Goal: Use online tool/utility: Utilize a website feature to perform a specific function

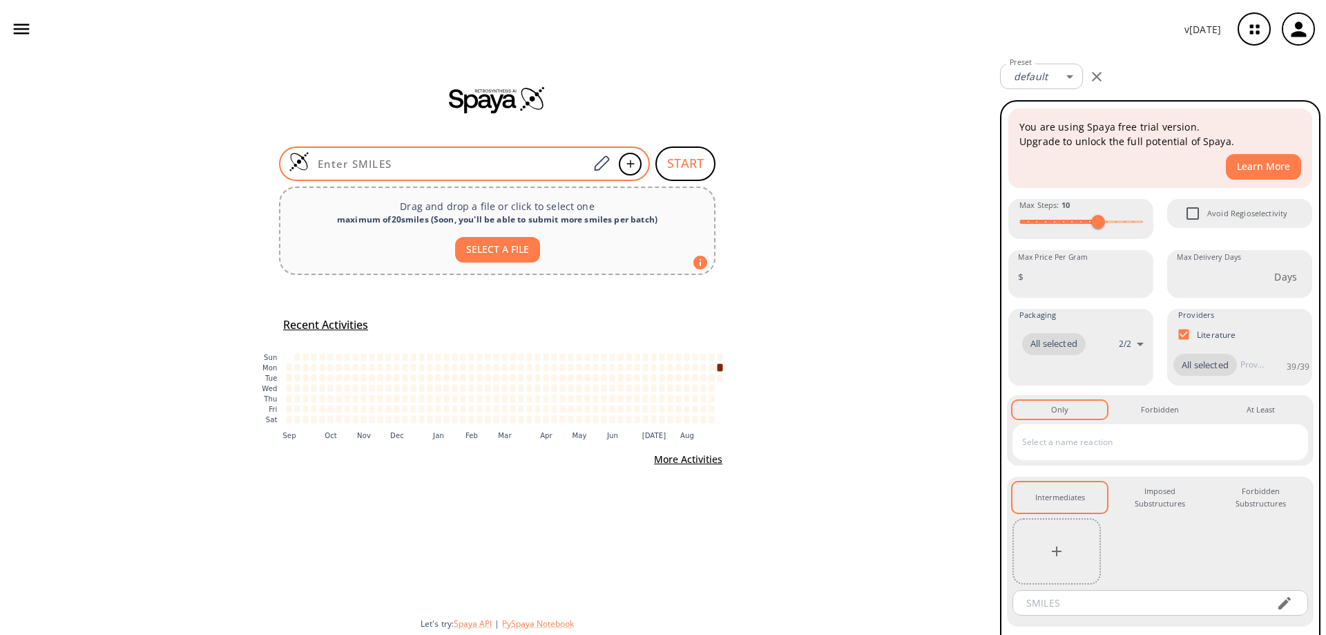
click at [394, 163] on input at bounding box center [448, 164] width 279 height 14
paste input "O=C(CCNCCC1=CC=C(Br)C=C1)C2=CC=CC(CNC(OC(C)(C)C)=O)=C2"
type input "O=C(CCNCCC1=CC=C(Br)C=C1)C2=CC=CC(CNC(OC(C)(C)C)=O)=C2"
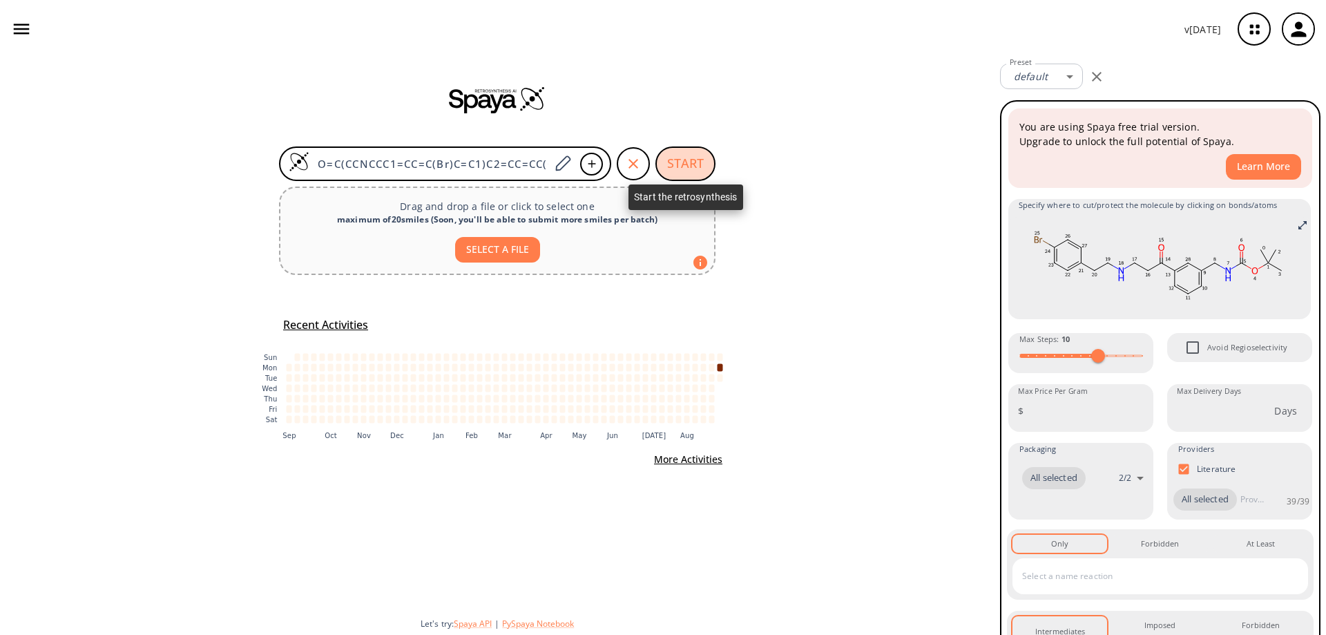
click at [683, 163] on button "START" at bounding box center [686, 163] width 60 height 35
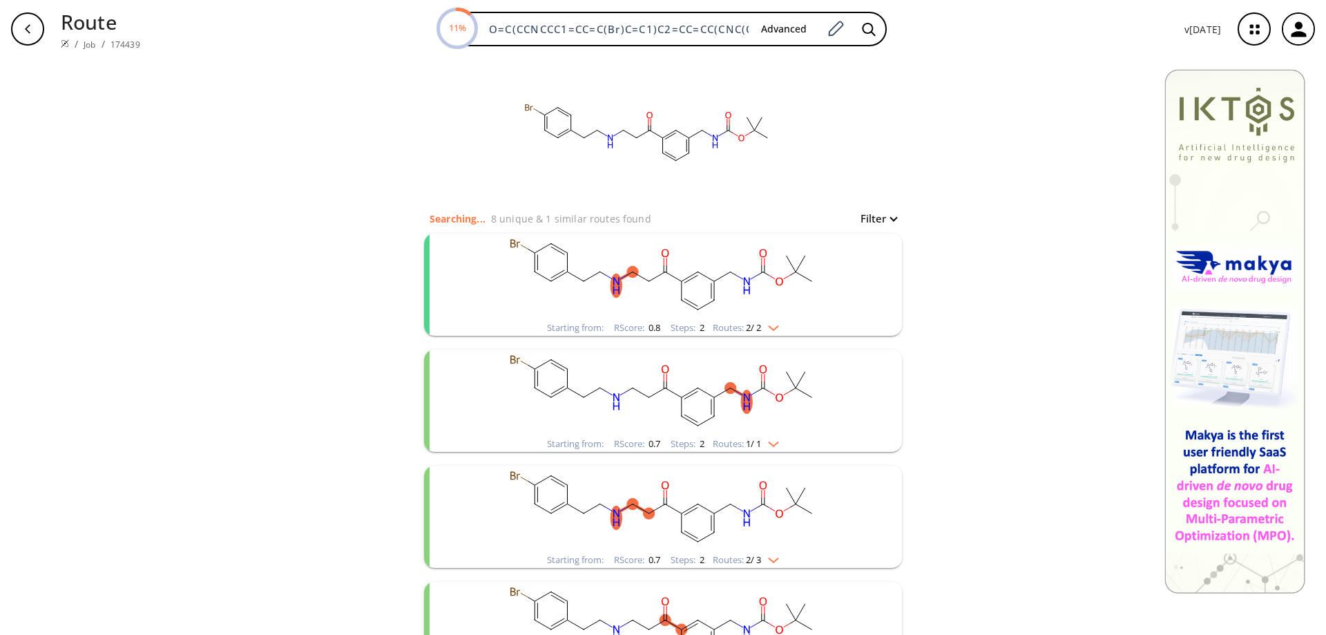
click at [740, 273] on rect "clusters" at bounding box center [663, 277] width 359 height 86
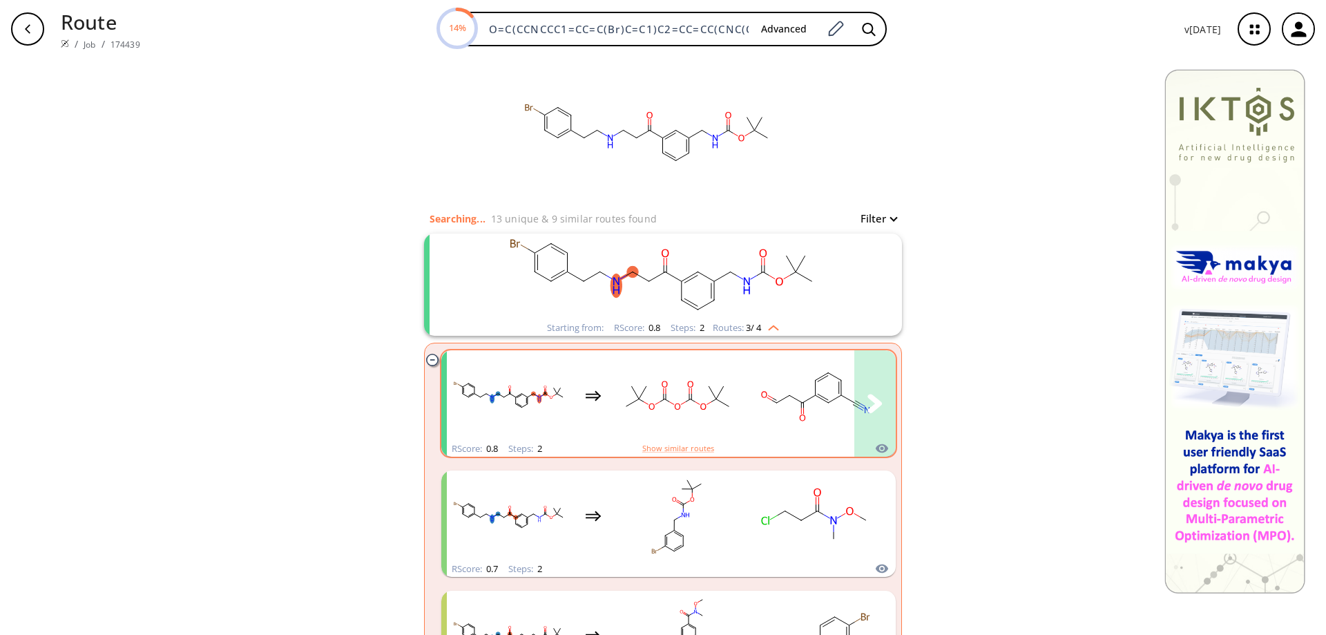
click at [811, 379] on ellipse "clusters" at bounding box center [815, 380] width 9 height 9
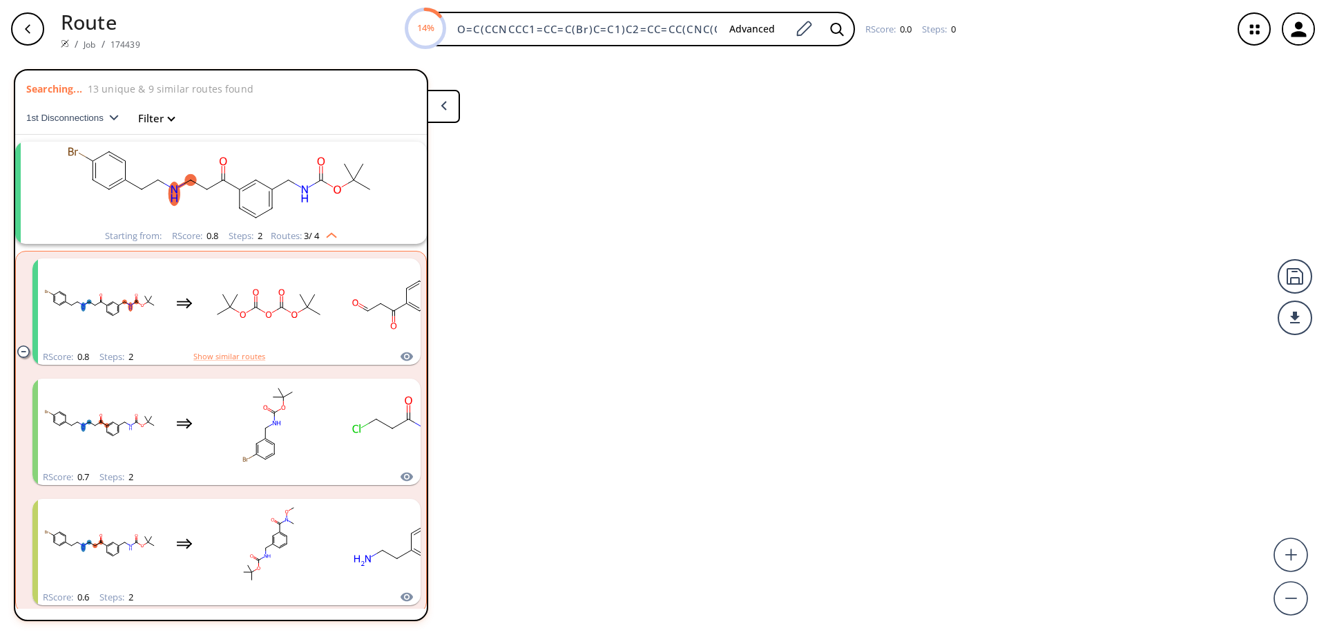
scroll to position [32, 0]
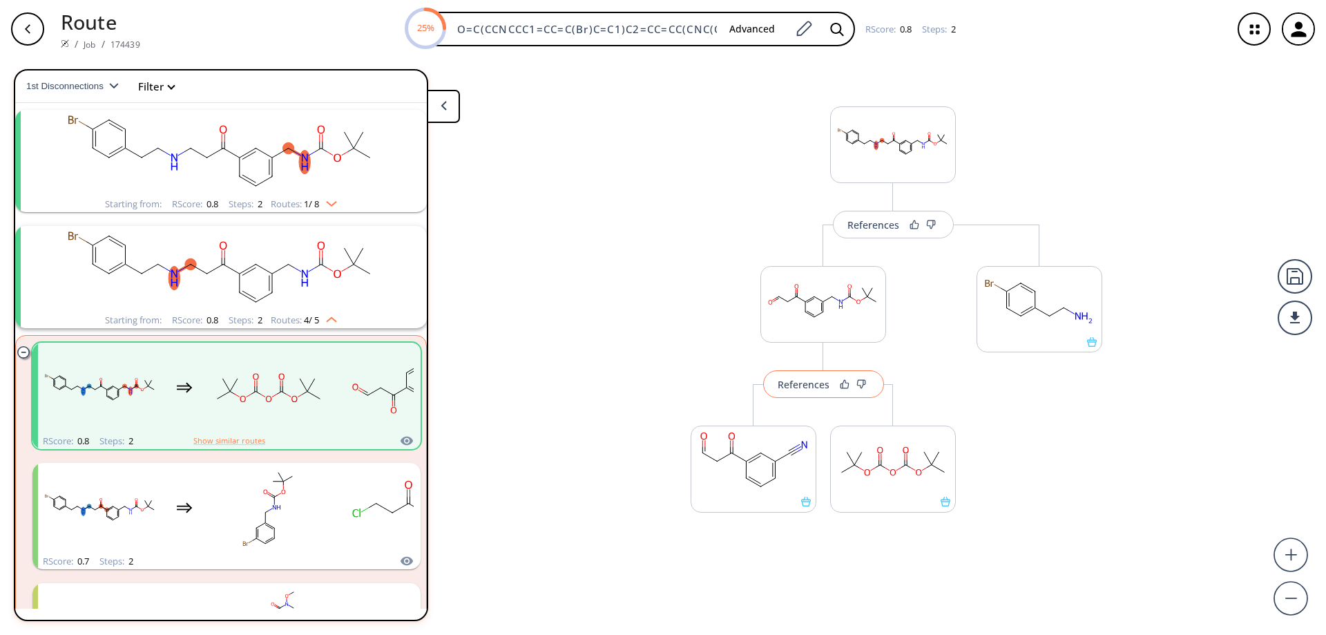
click at [809, 389] on div "References" at bounding box center [804, 384] width 52 height 9
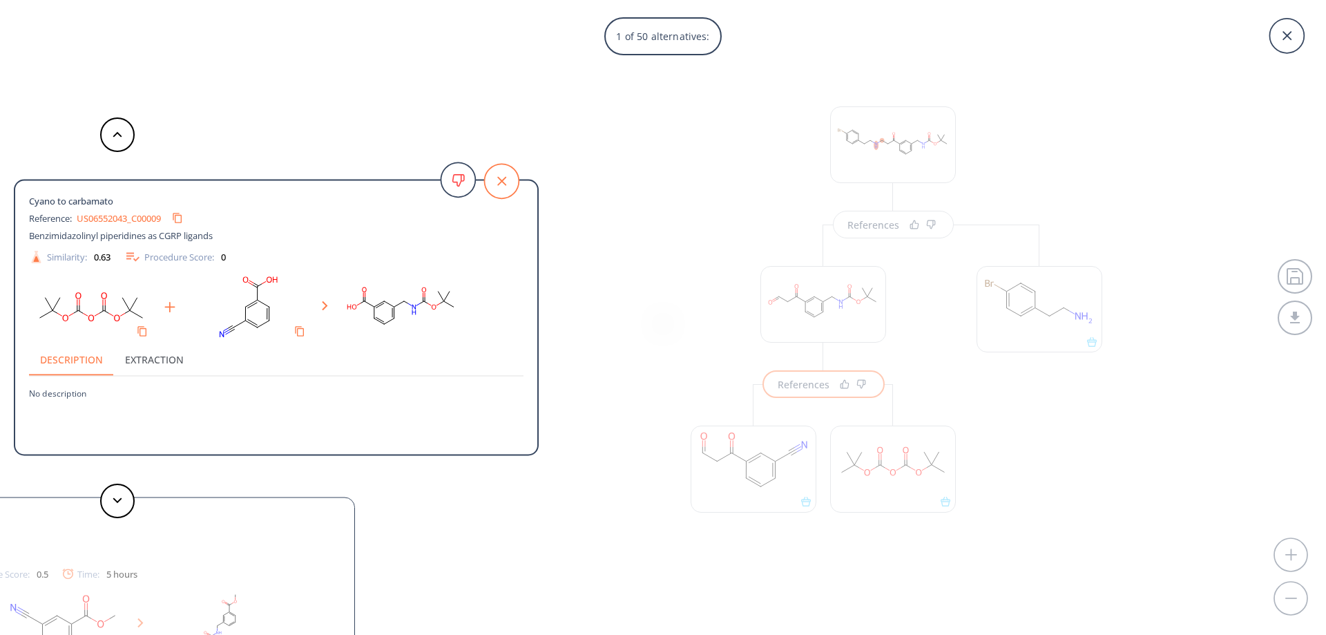
click at [507, 176] on icon at bounding box center [501, 181] width 35 height 35
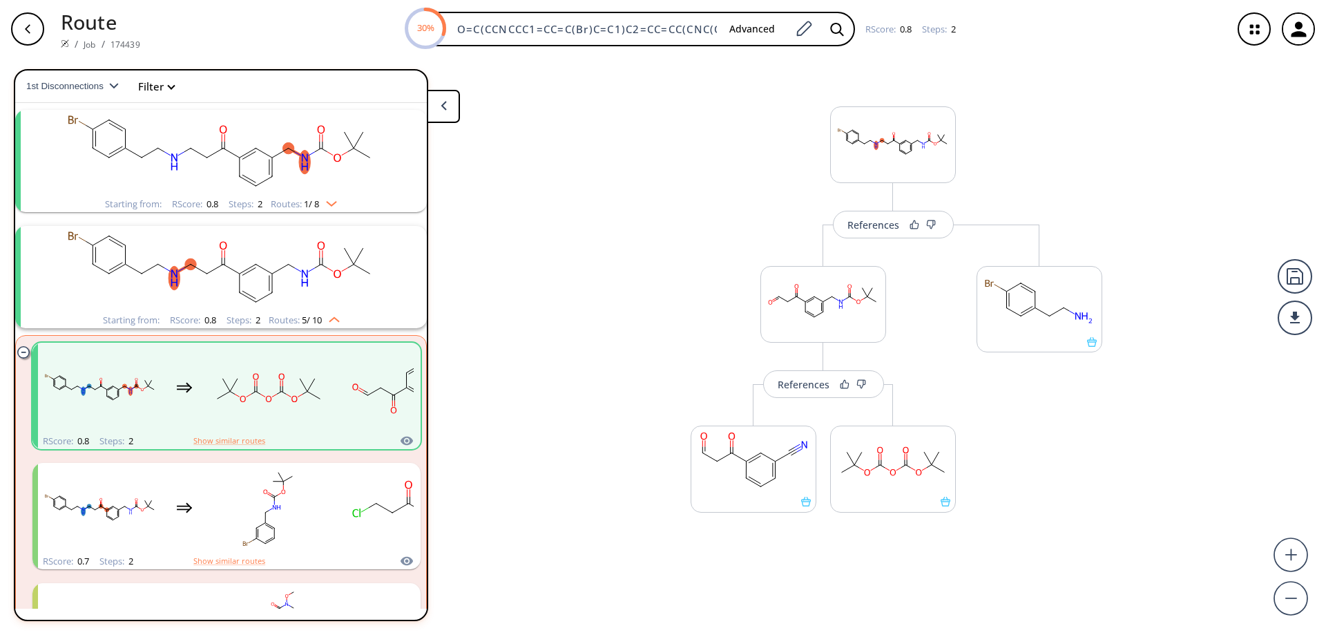
click at [30, 32] on icon "button" at bounding box center [27, 28] width 11 height 11
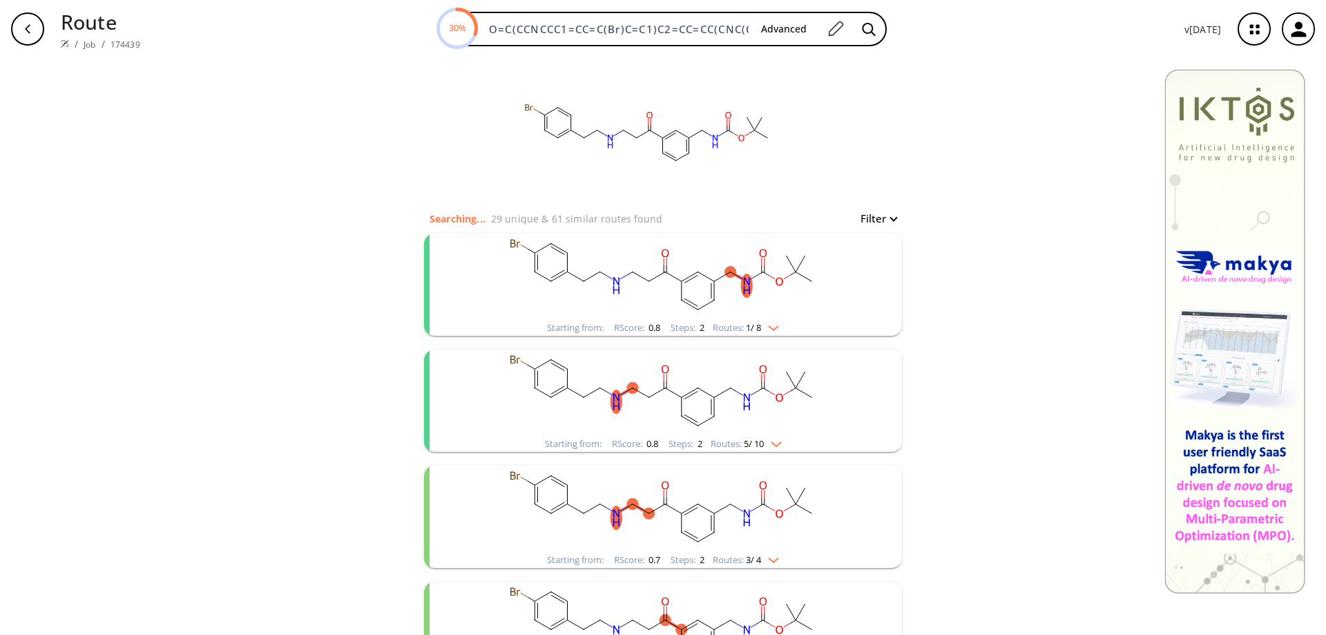
click at [697, 406] on rect "clusters" at bounding box center [663, 393] width 359 height 86
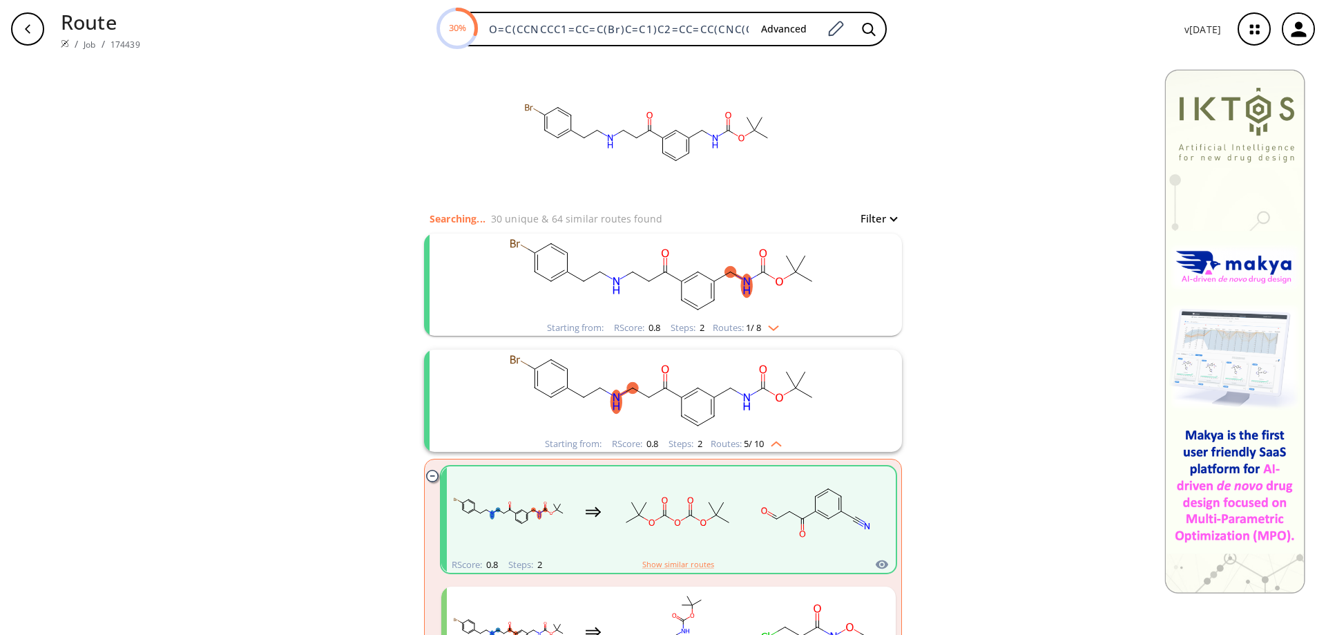
scroll to position [69, 0]
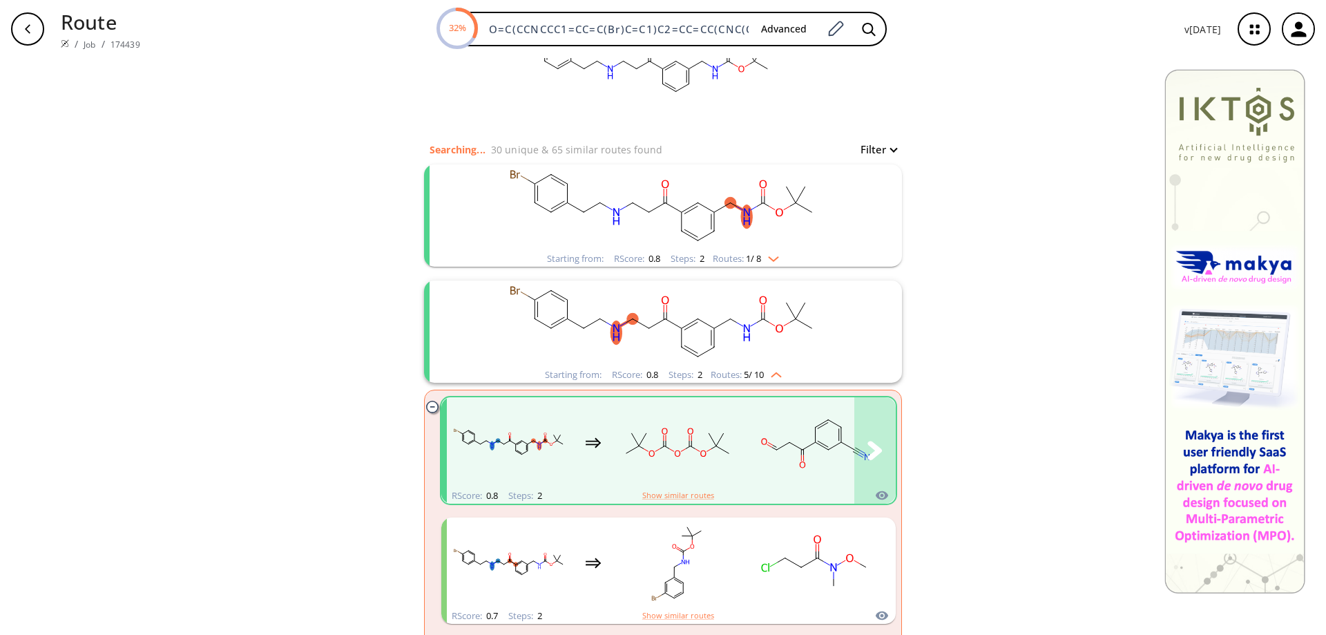
click at [794, 437] on rect "clusters" at bounding box center [816, 442] width 124 height 86
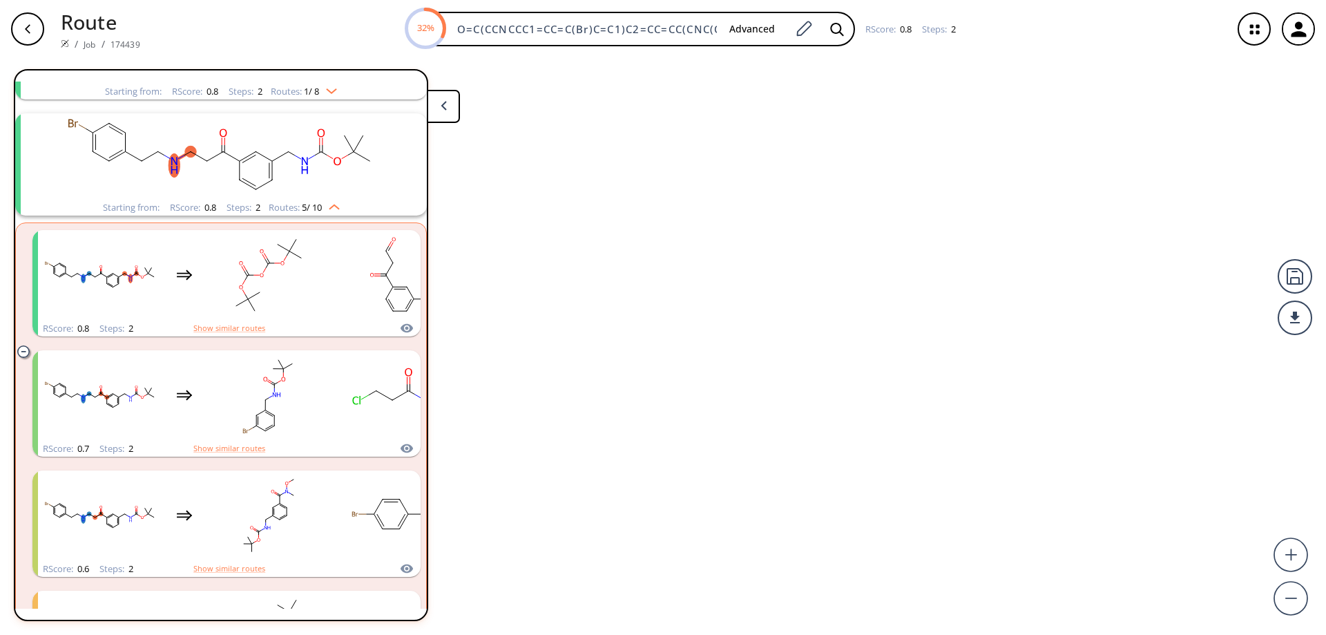
scroll to position [148, 0]
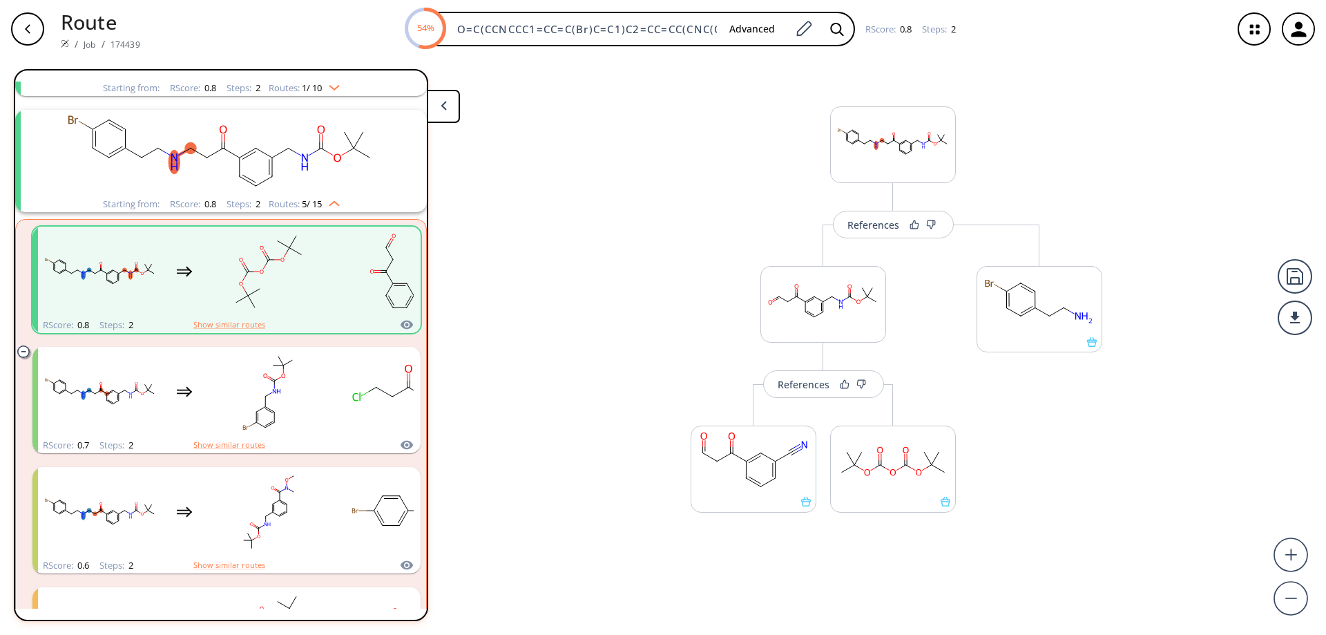
click at [39, 32] on div "button" at bounding box center [27, 28] width 33 height 33
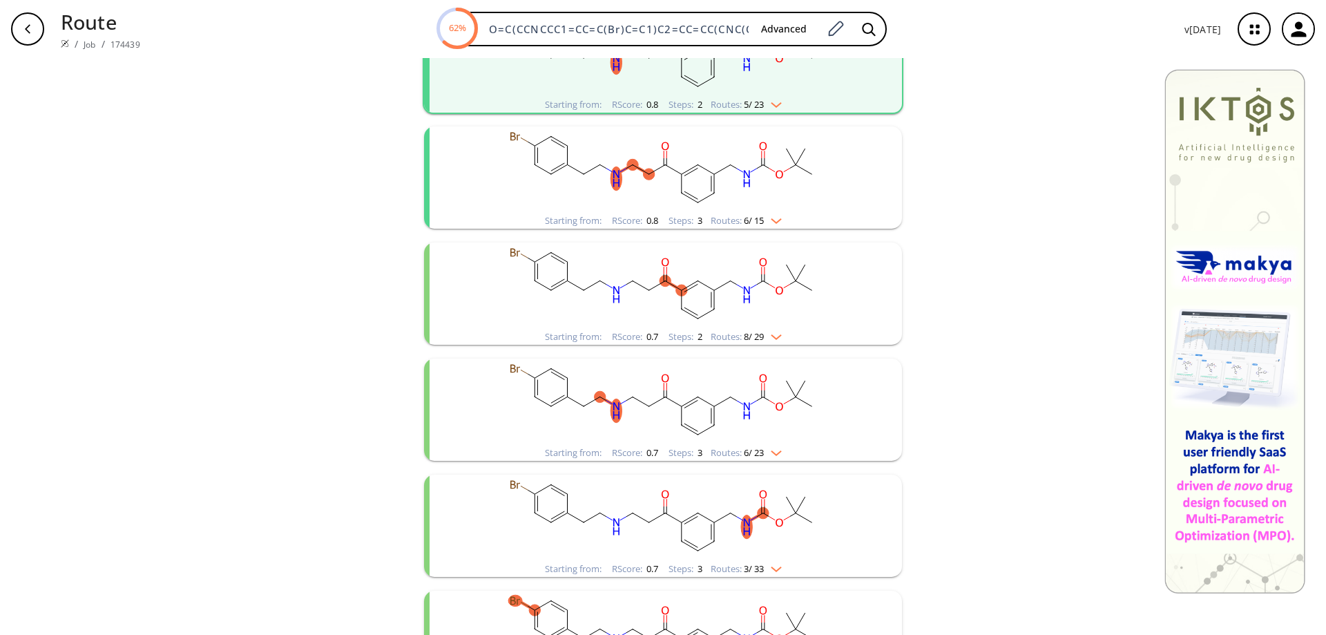
scroll to position [345, 0]
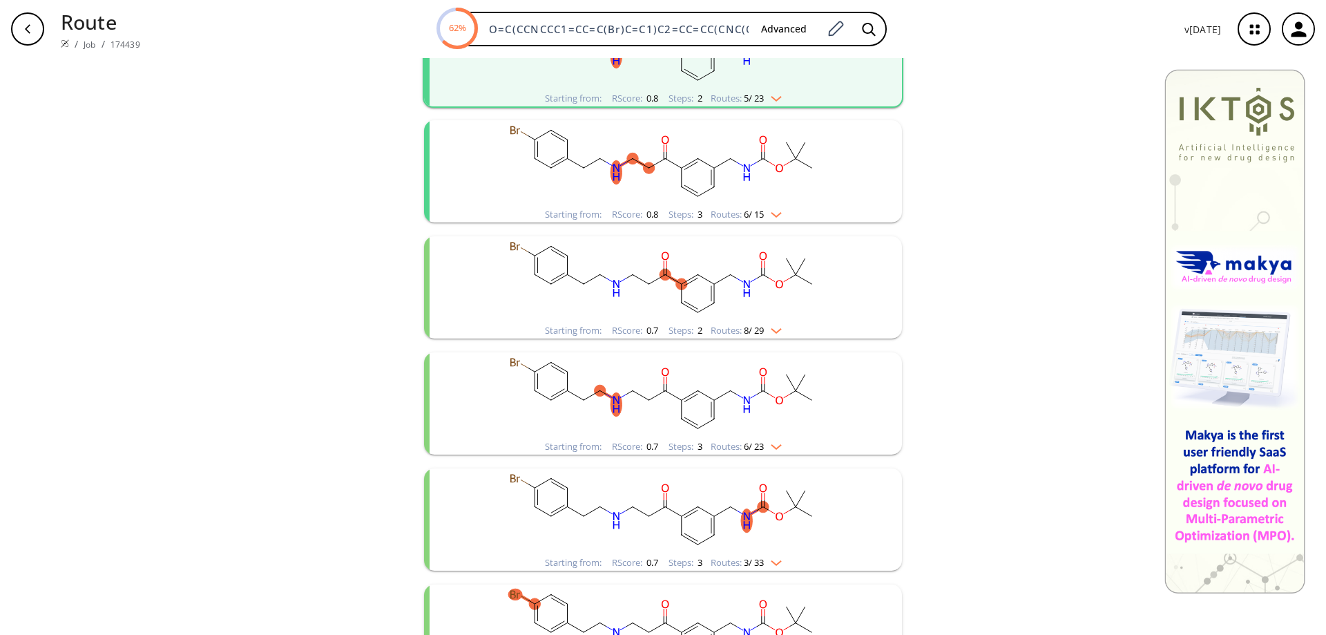
click at [650, 261] on rect "clusters" at bounding box center [663, 279] width 359 height 86
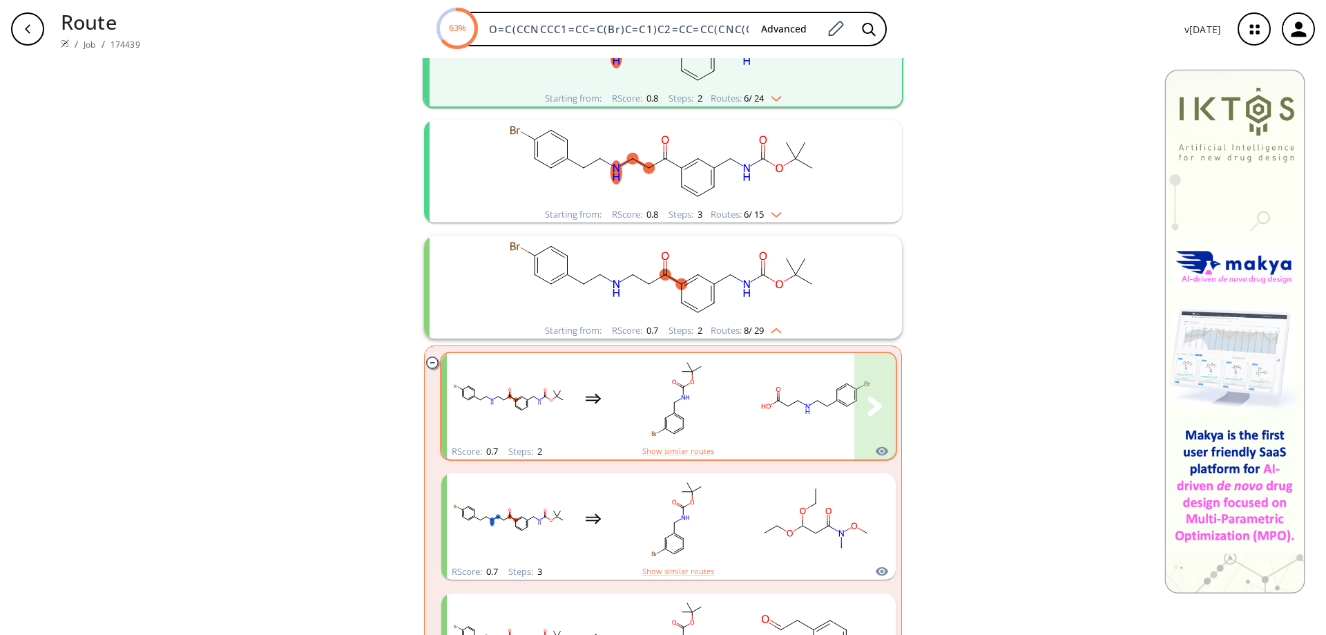
click at [794, 403] on ellipse "clusters" at bounding box center [797, 400] width 7 height 7
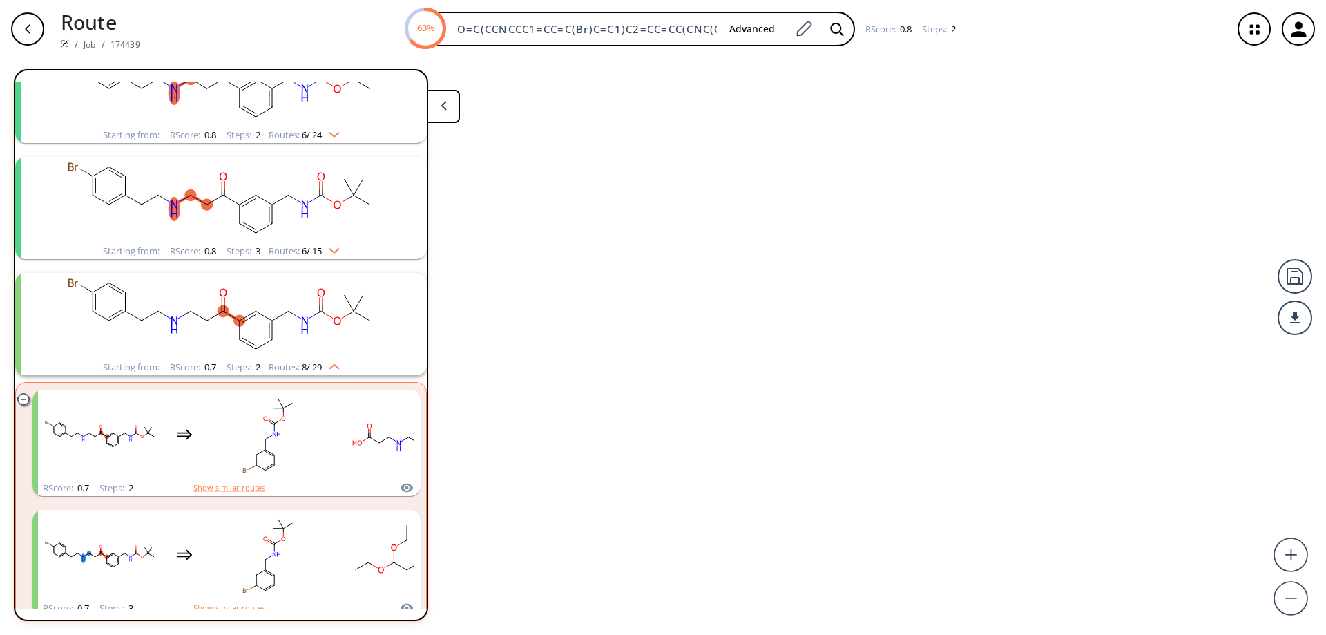
scroll to position [380, 0]
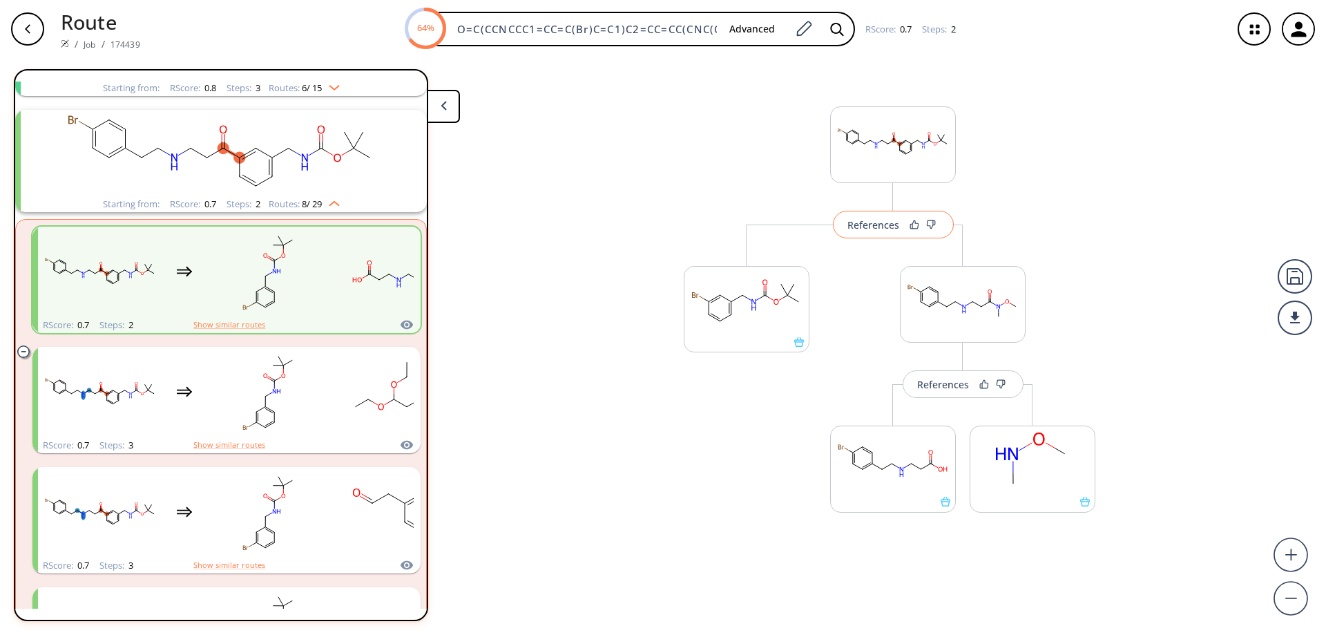
click at [872, 226] on div "References" at bounding box center [874, 224] width 52 height 9
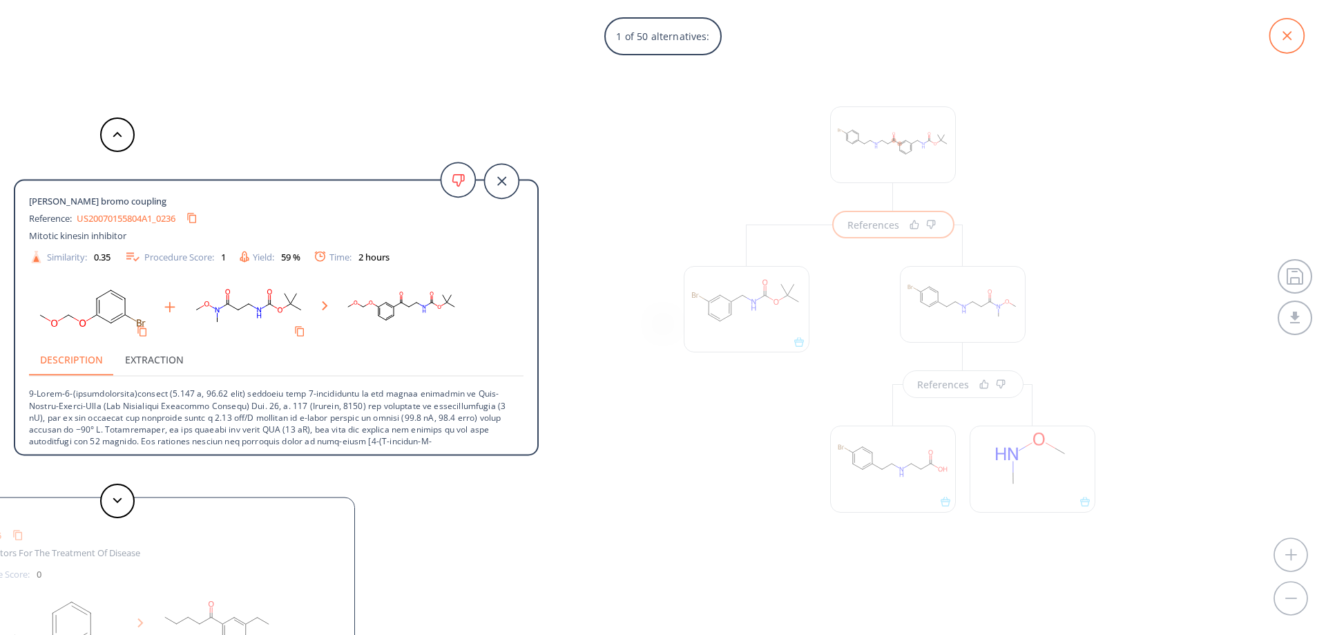
click at [1293, 31] on icon at bounding box center [1287, 36] width 35 height 35
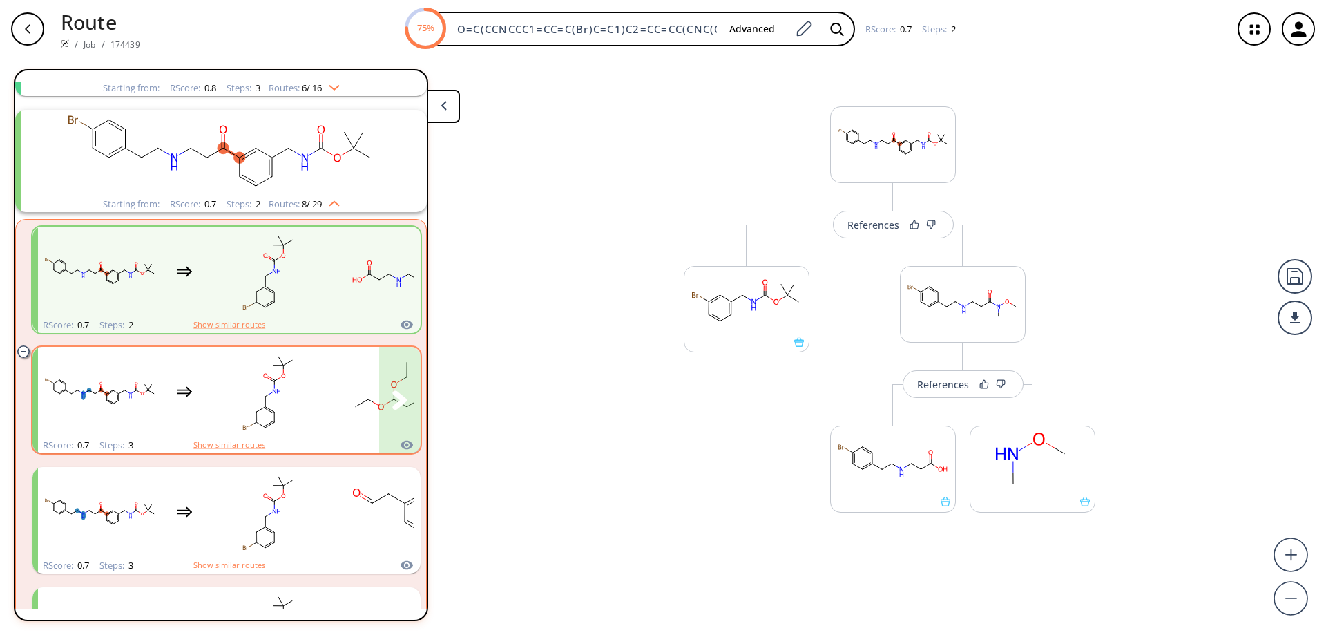
click at [174, 383] on div "clusters" at bounding box center [322, 392] width 569 height 90
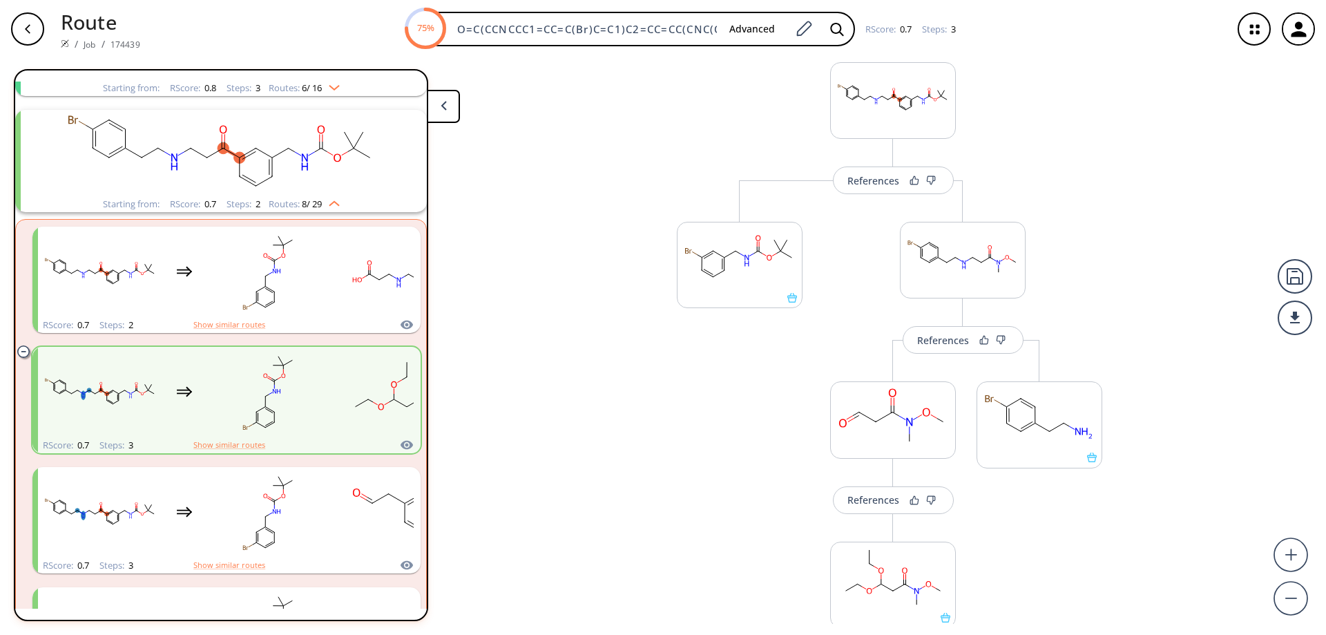
scroll to position [69, 0]
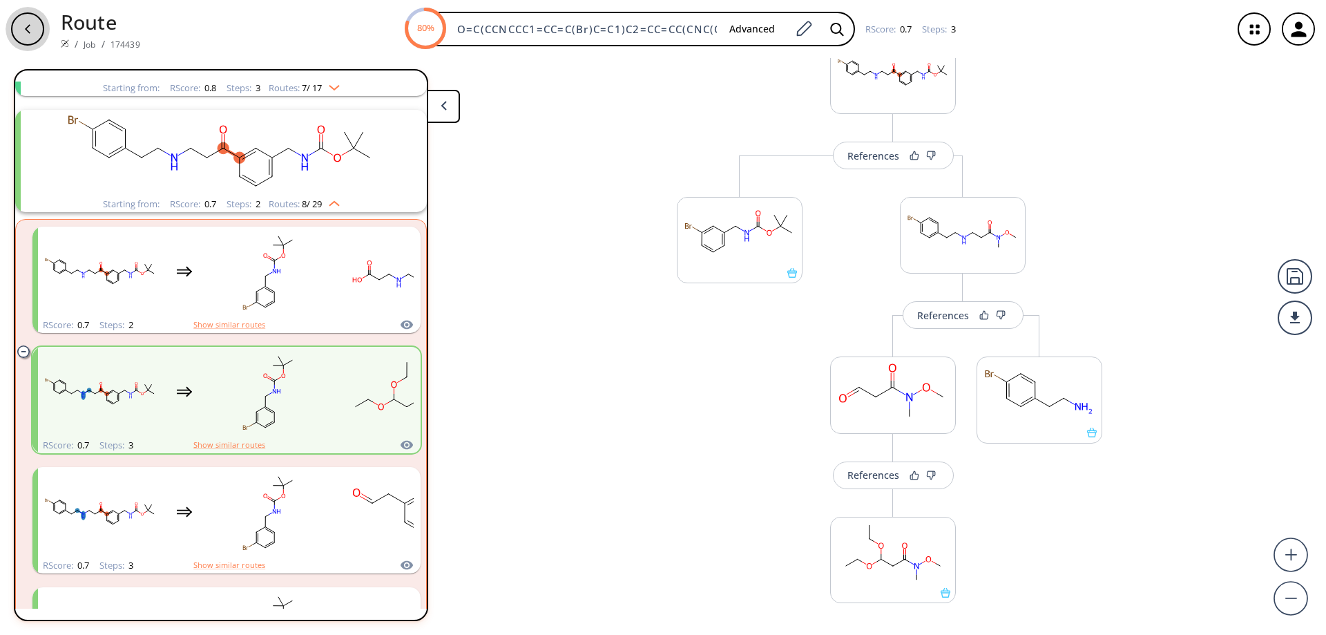
click at [28, 35] on div "button" at bounding box center [27, 28] width 33 height 33
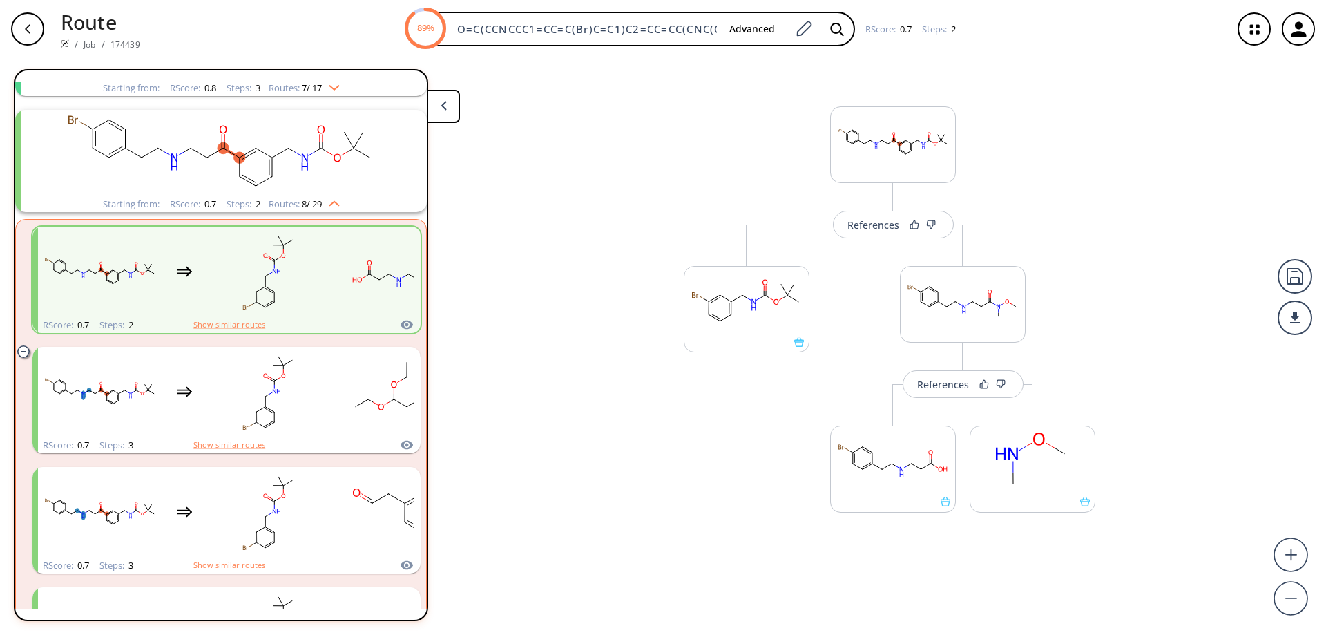
click at [20, 22] on div "button" at bounding box center [27, 28] width 33 height 33
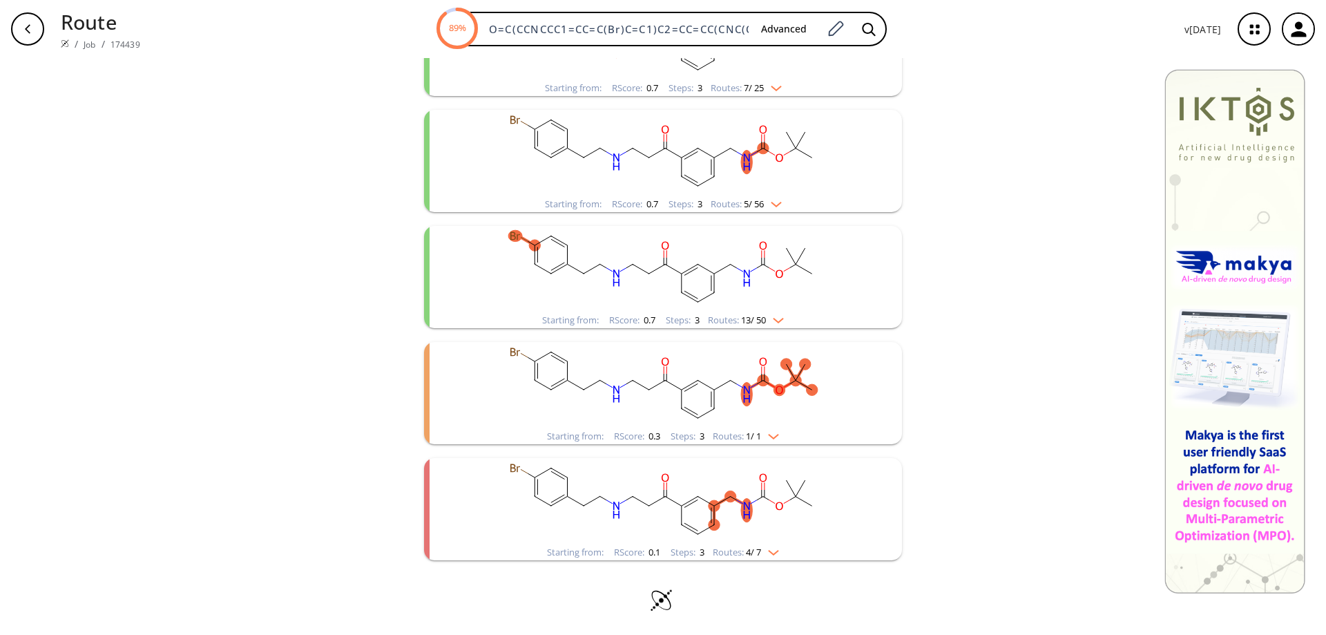
scroll to position [705, 0]
click at [660, 374] on ellipse "clusters" at bounding box center [665, 378] width 11 height 11
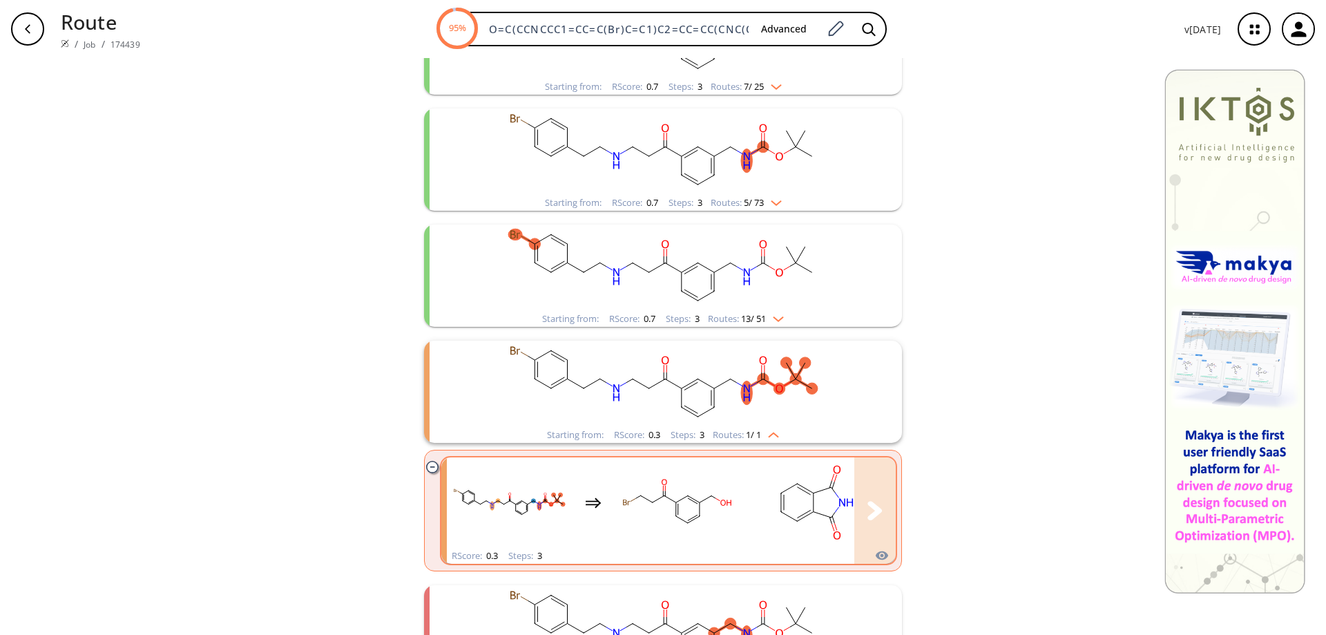
click at [718, 502] on ellipse "clusters" at bounding box center [725, 503] width 15 height 8
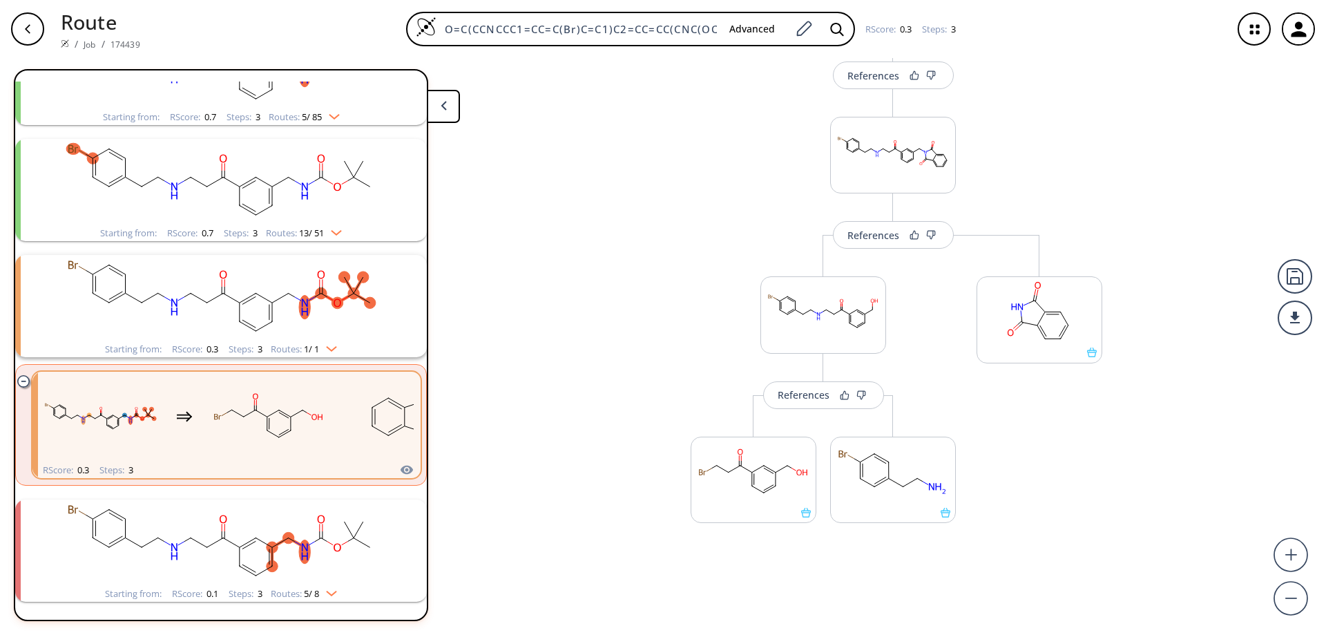
scroll to position [699, 0]
click at [807, 516] on div at bounding box center [754, 513] width 124 height 10
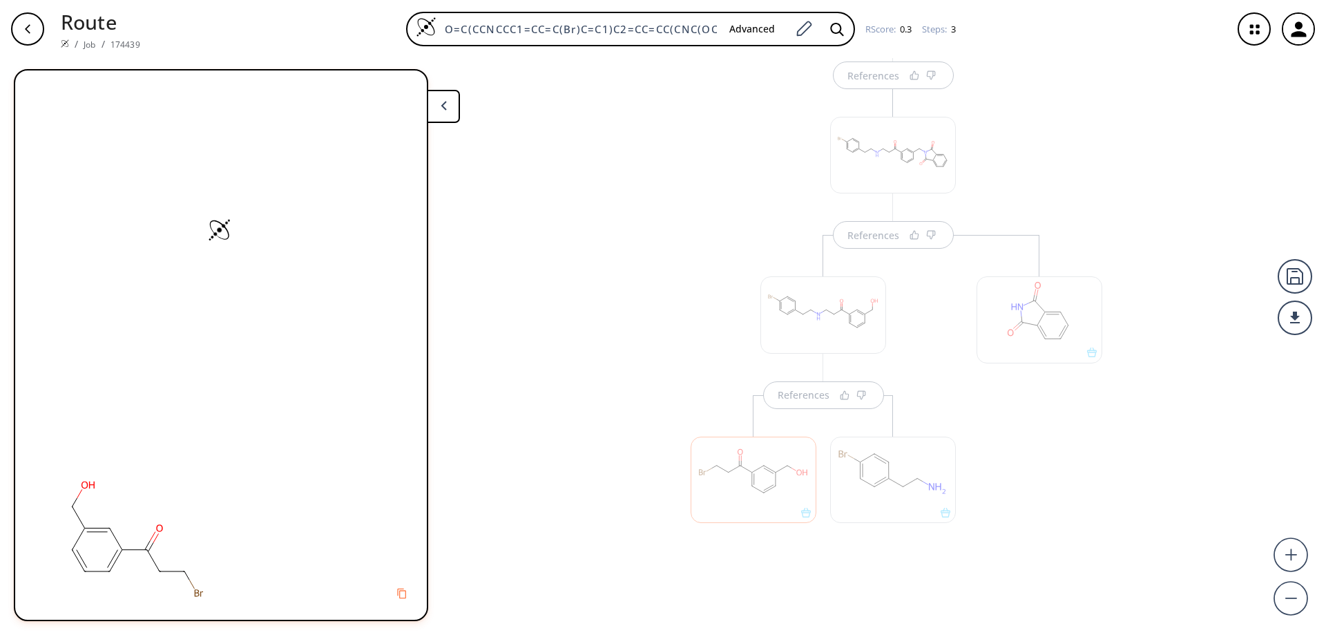
scroll to position [159, 0]
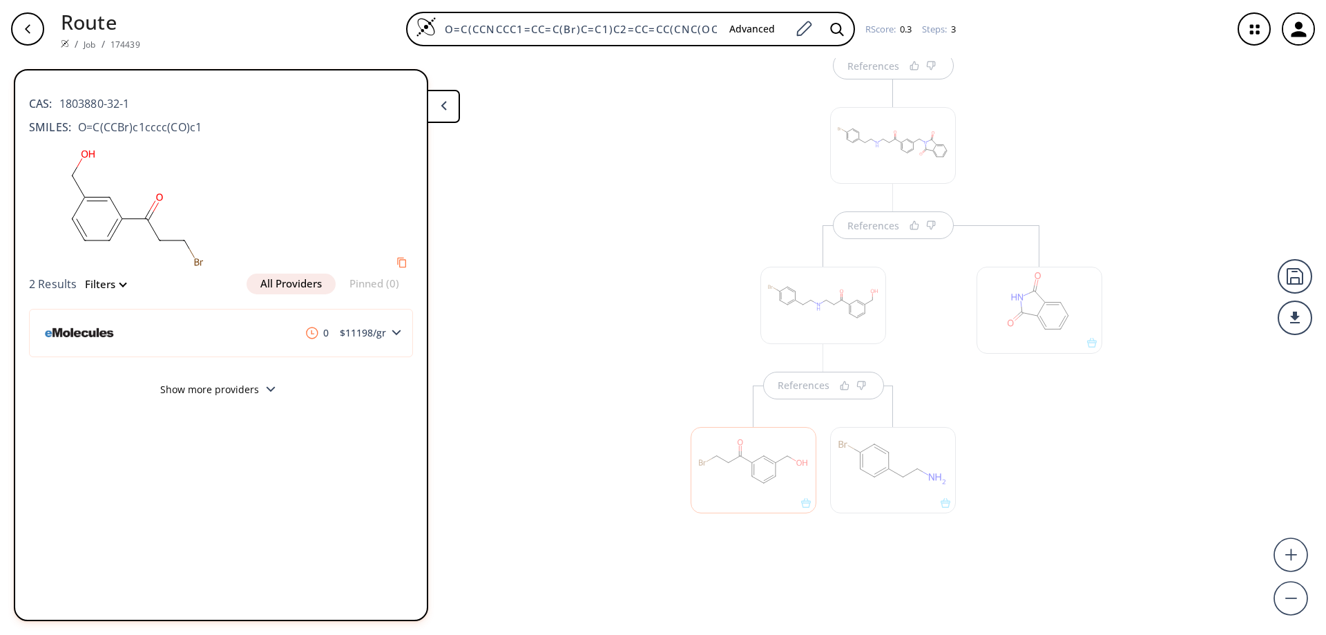
click at [32, 30] on icon "button" at bounding box center [27, 28] width 11 height 11
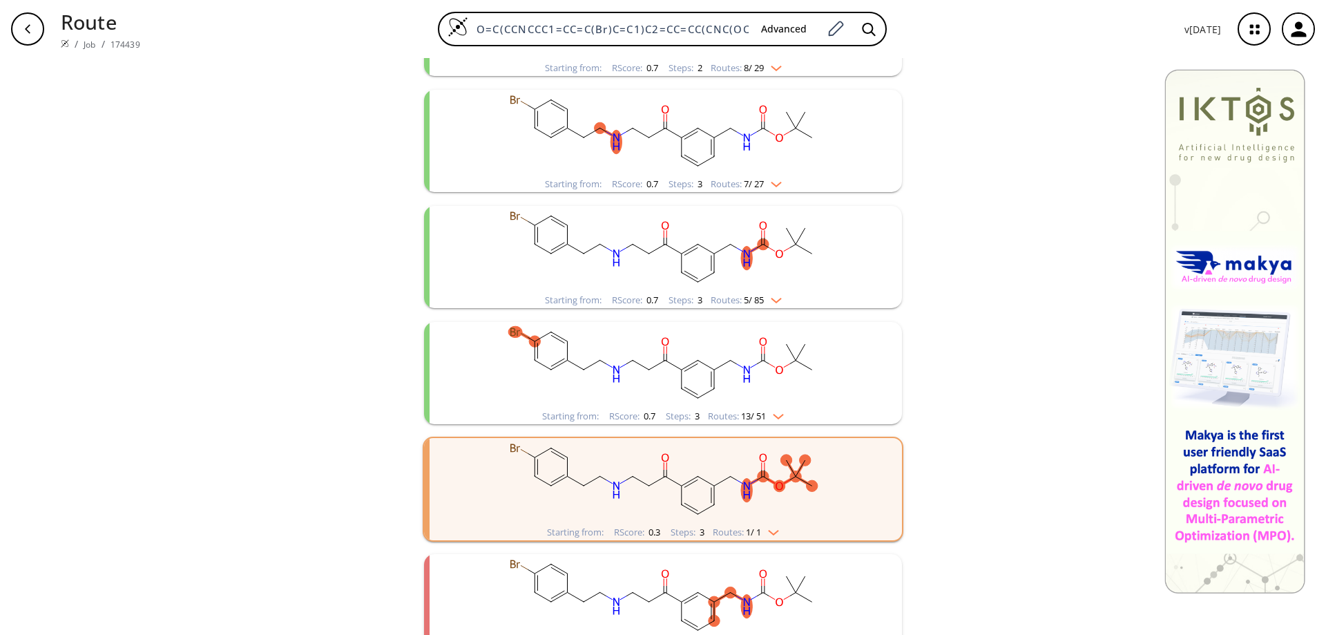
scroll to position [636, 0]
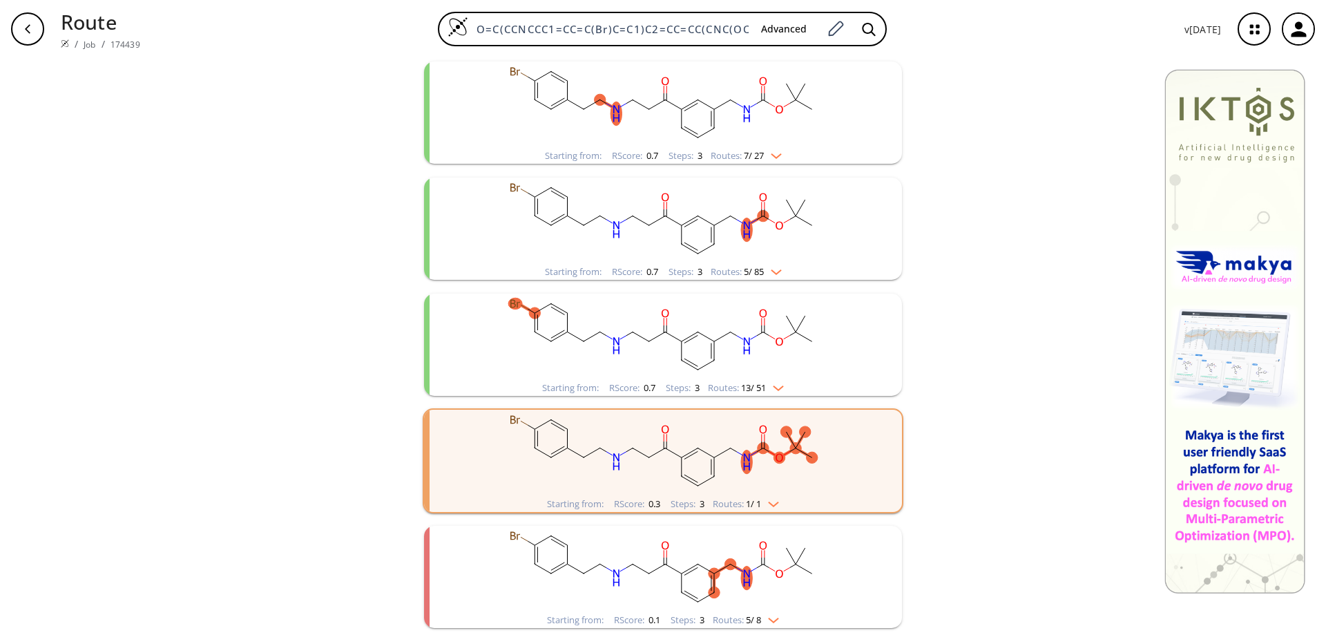
click at [602, 556] on rect "clusters" at bounding box center [663, 569] width 359 height 86
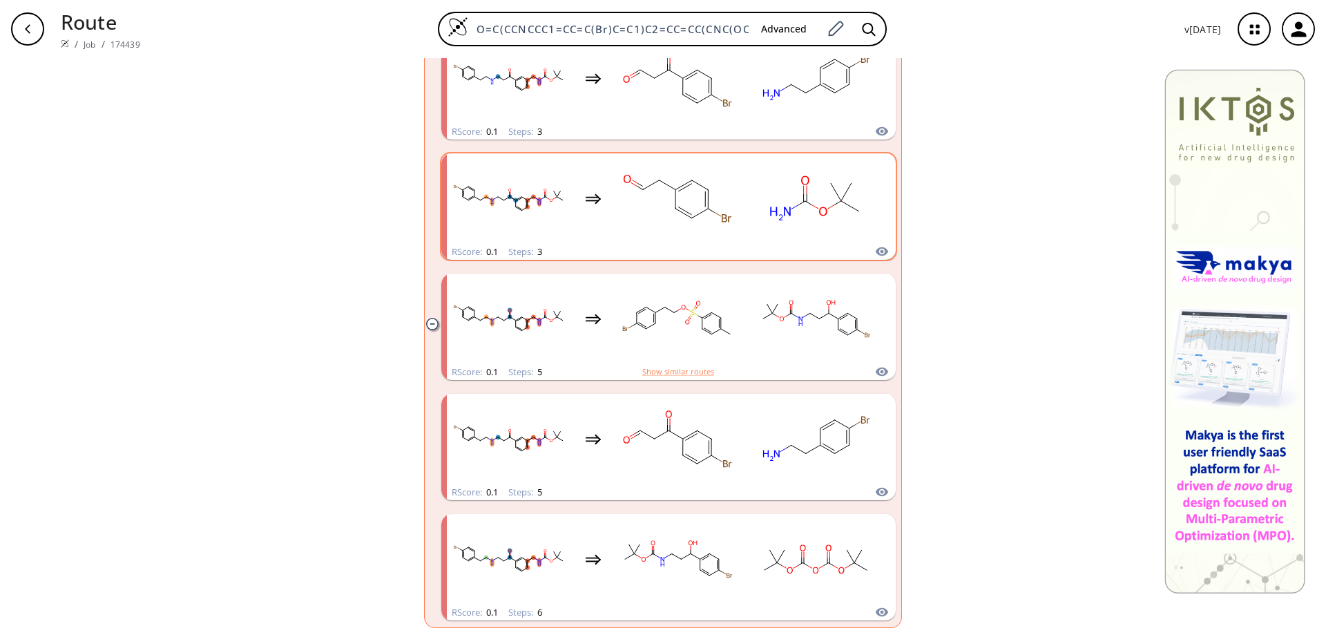
scroll to position [1038, 0]
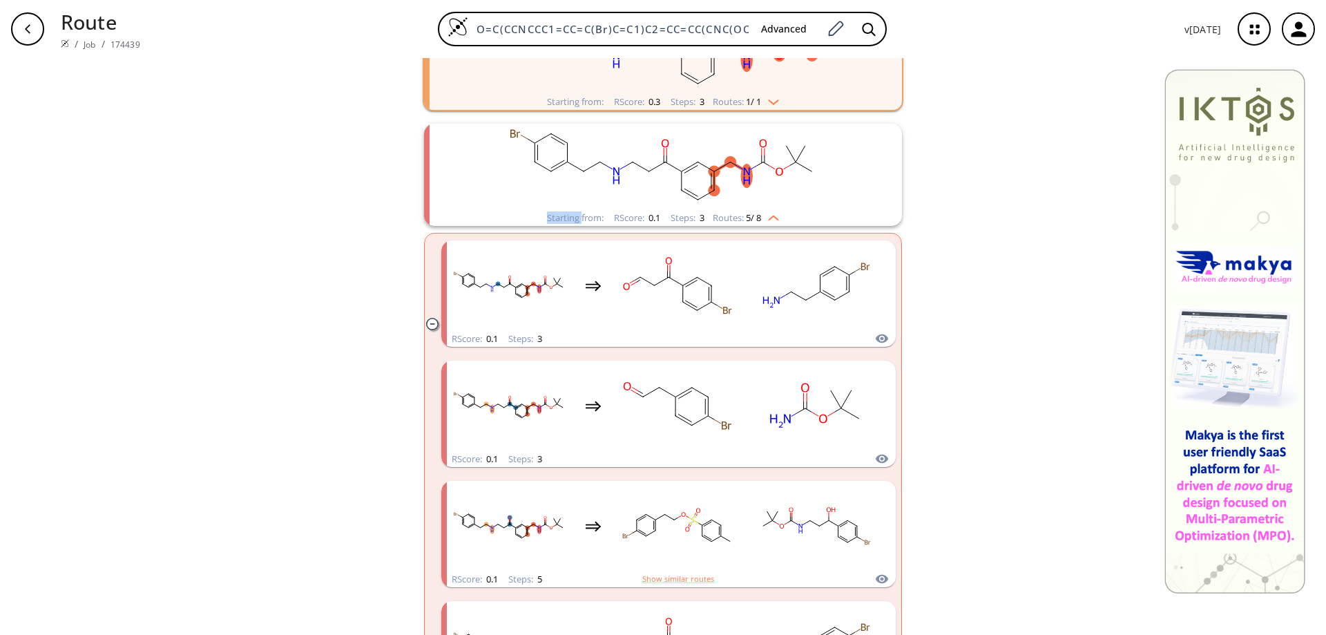
click at [18, 29] on div "button" at bounding box center [27, 28] width 33 height 33
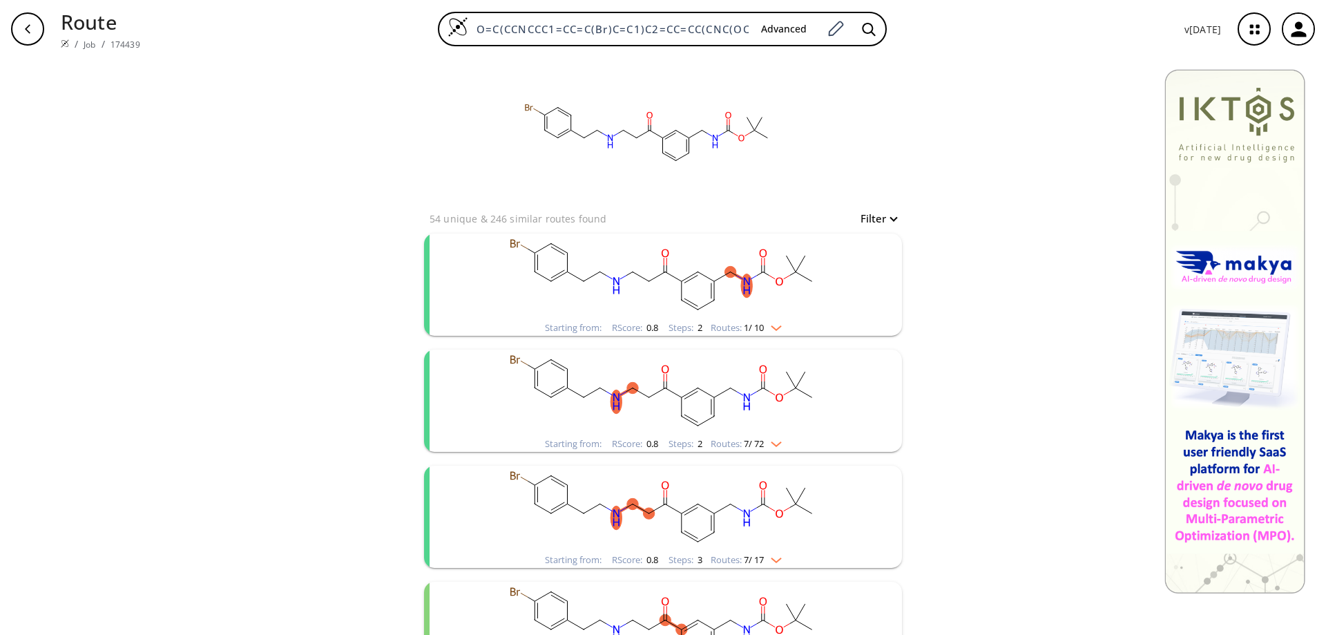
click at [696, 270] on ellipse "clusters" at bounding box center [697, 271] width 11 height 11
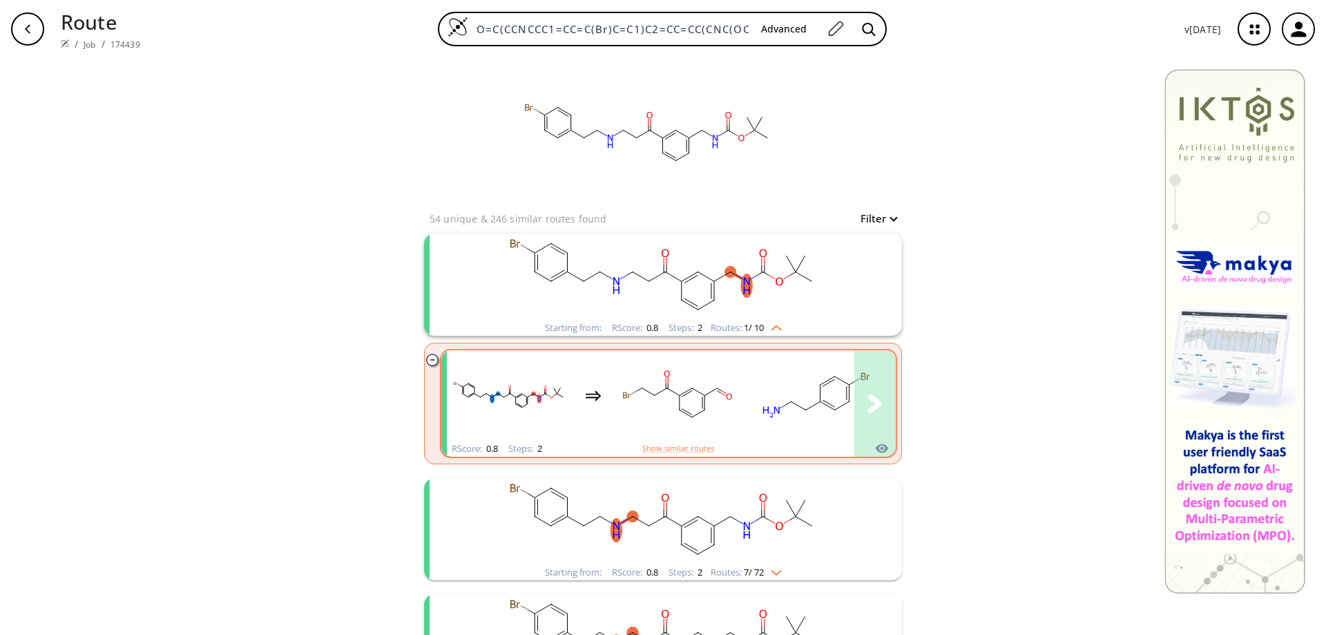
click at [675, 385] on rect "clusters" at bounding box center [678, 395] width 124 height 86
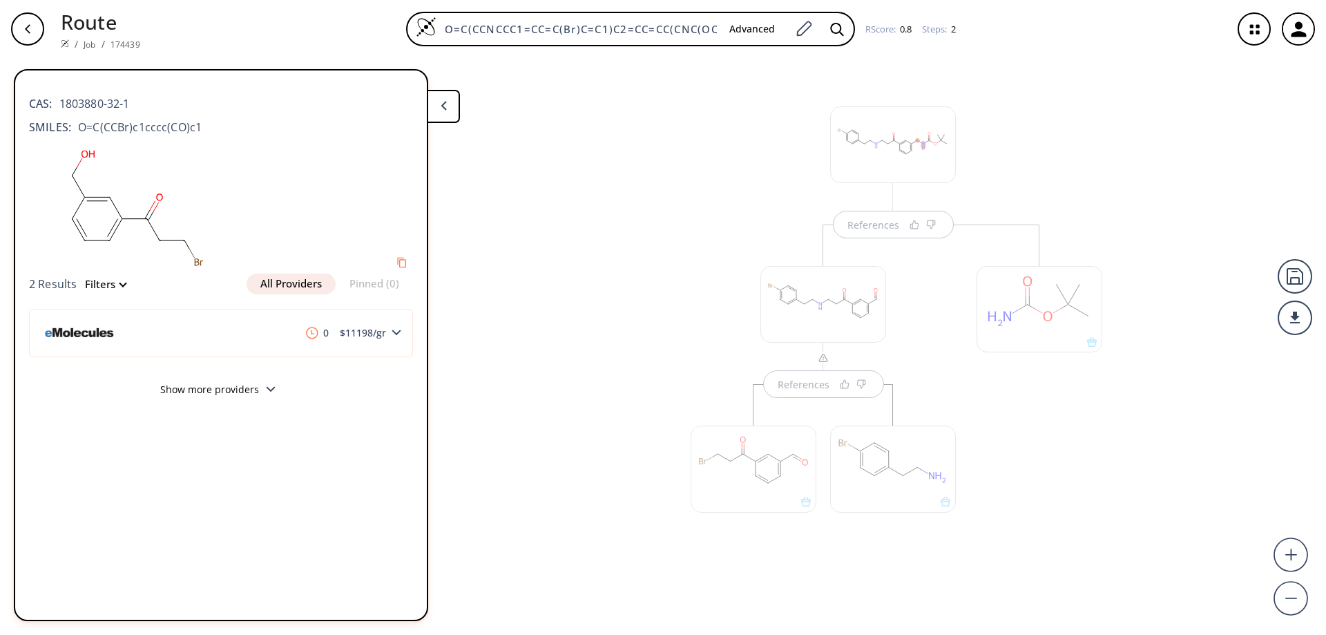
click at [814, 552] on div "References" at bounding box center [823, 396] width 293 height 343
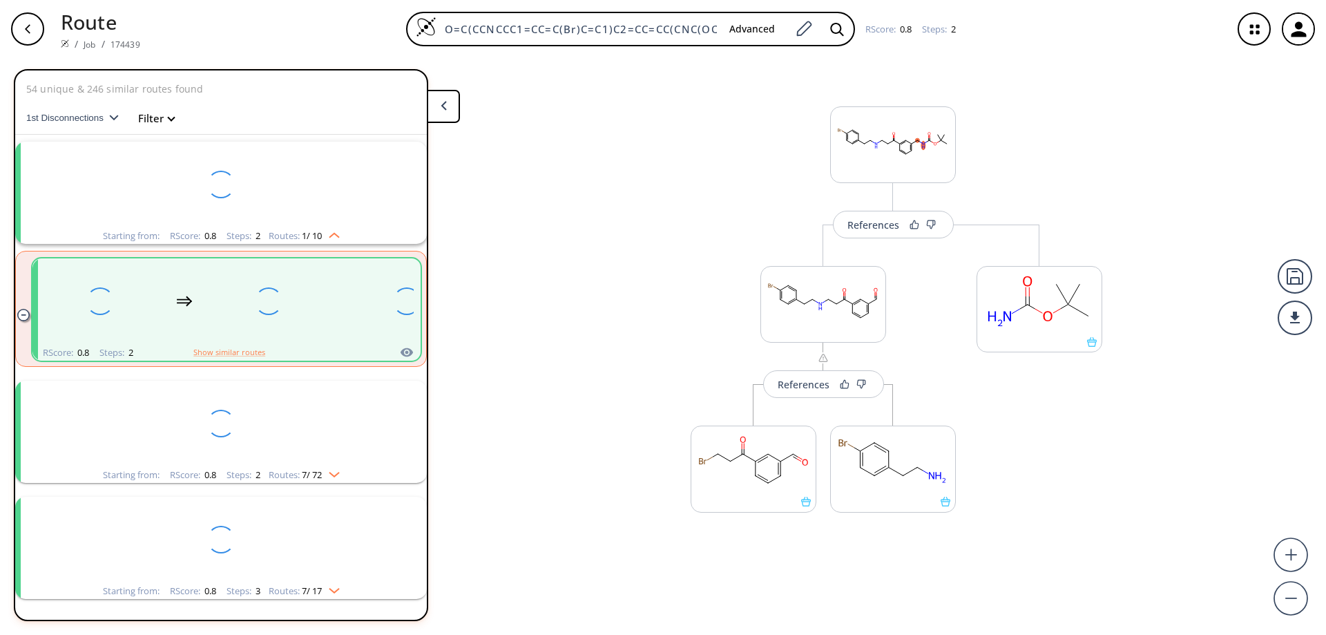
scroll to position [32, 0]
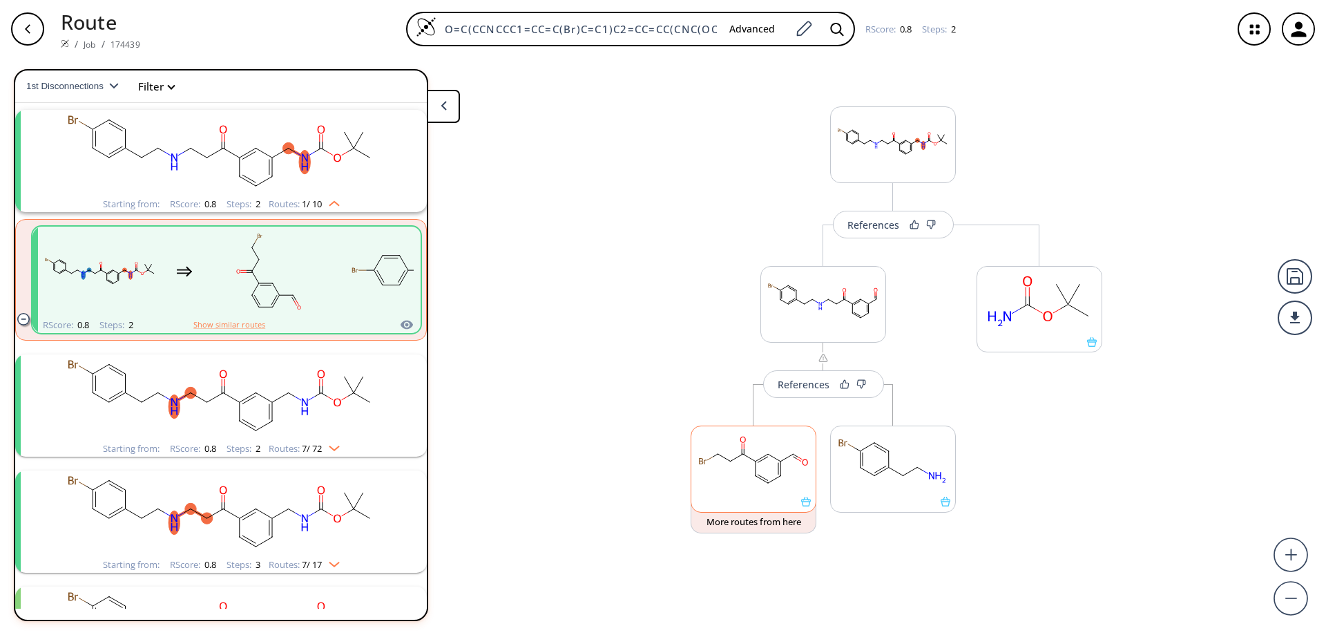
click at [807, 503] on icon at bounding box center [806, 502] width 10 height 10
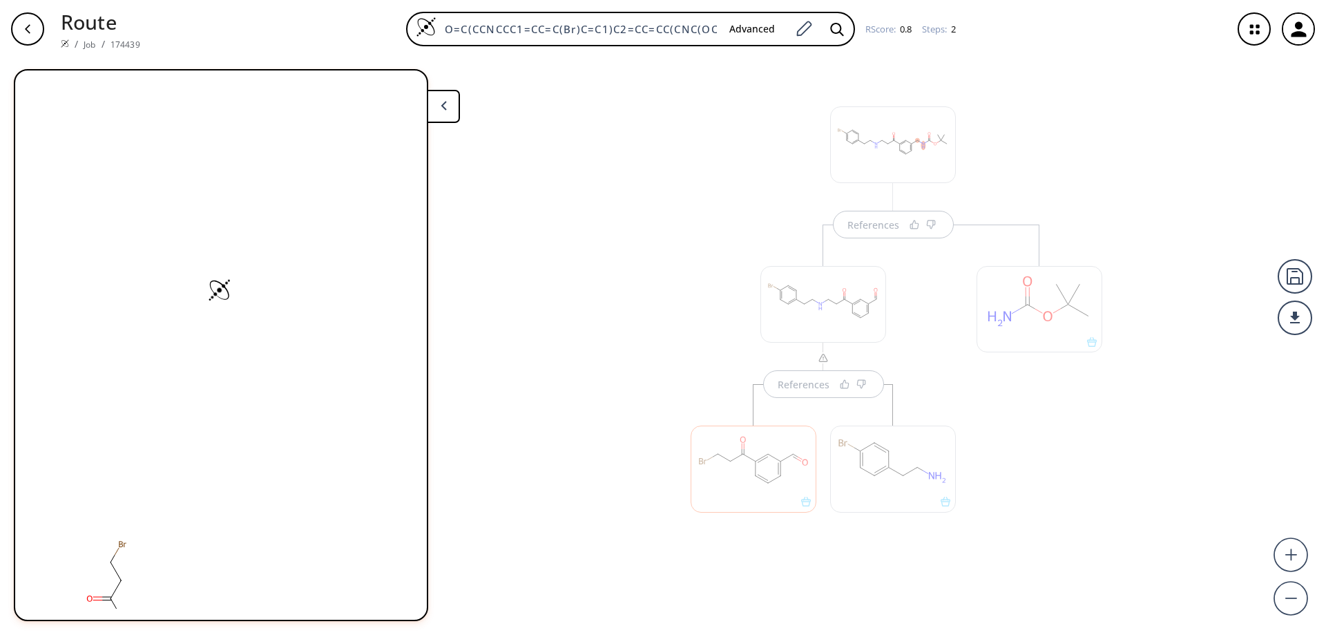
scroll to position [0, 0]
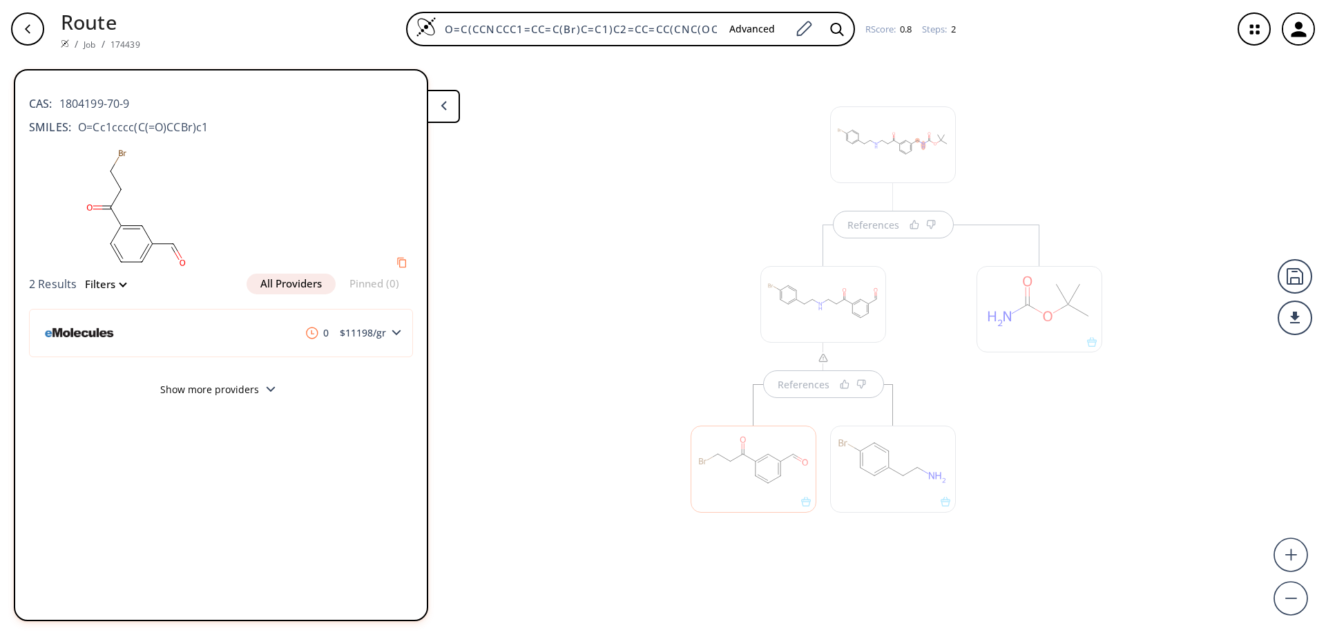
drag, startPoint x: 1159, startPoint y: 182, endPoint x: 1170, endPoint y: 184, distance: 11.4
click at [1160, 182] on div "References References" at bounding box center [663, 341] width 1326 height 566
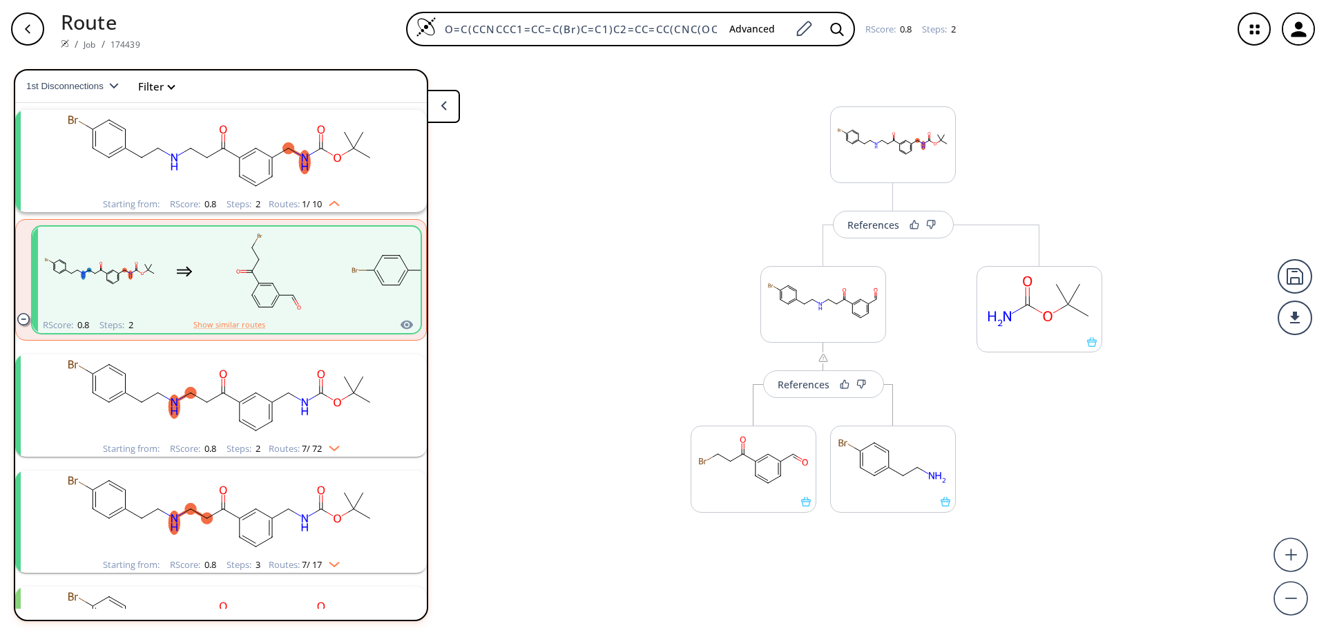
click at [274, 412] on rect "clusters" at bounding box center [220, 397] width 359 height 86
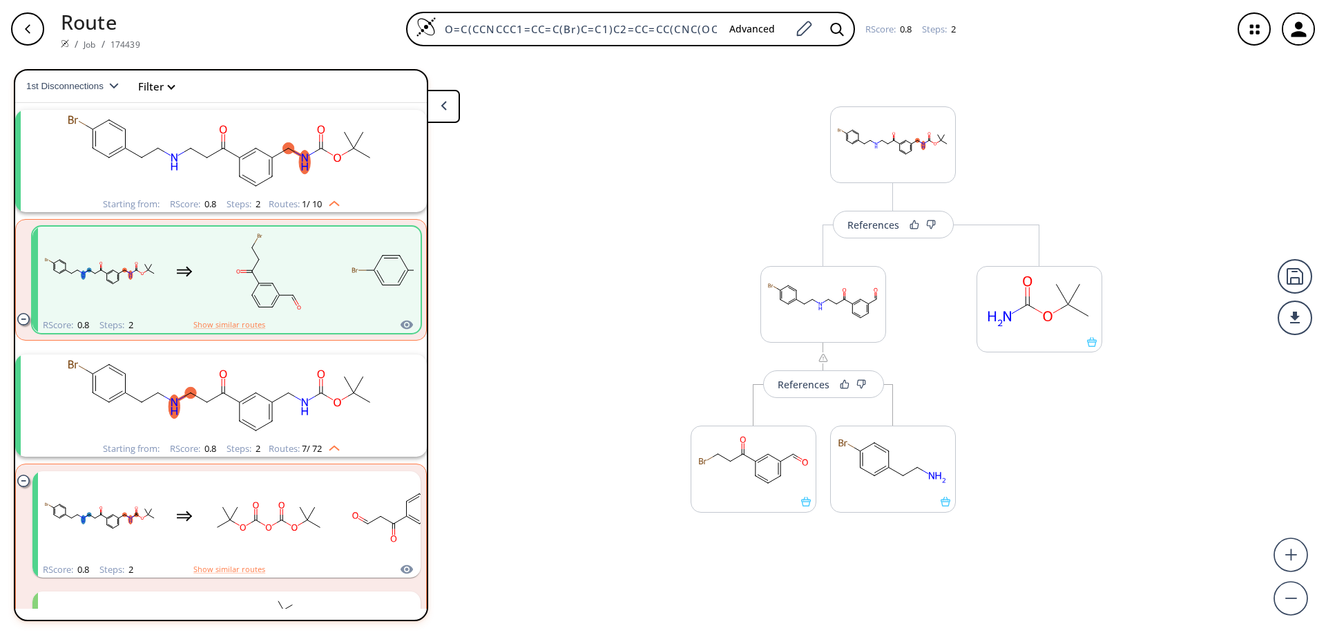
click at [441, 108] on icon at bounding box center [444, 106] width 6 height 10
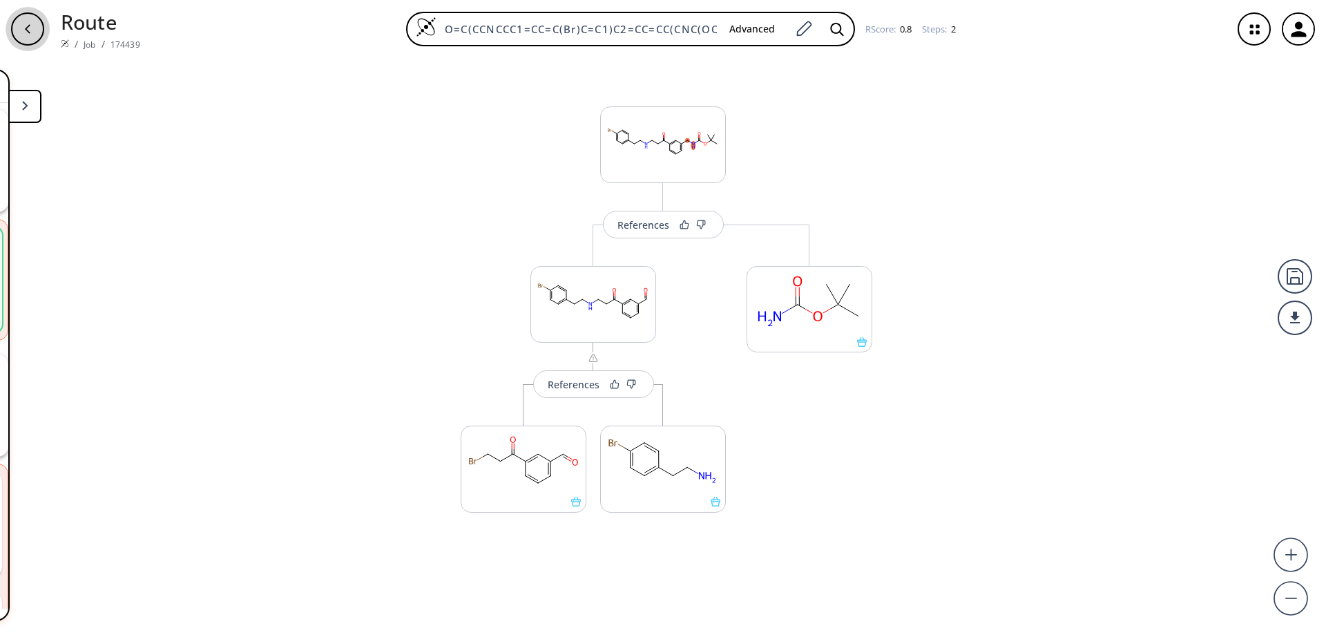
click at [29, 27] on icon "button" at bounding box center [27, 28] width 11 height 11
